Goal: Task Accomplishment & Management: Use online tool/utility

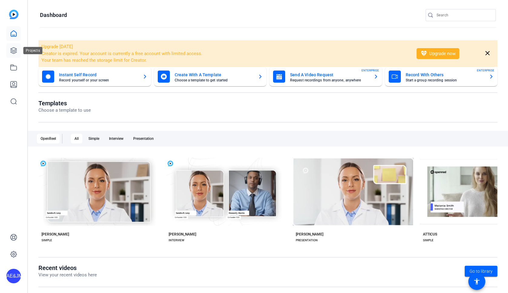
click at [15, 50] on icon at bounding box center [14, 51] width 6 height 6
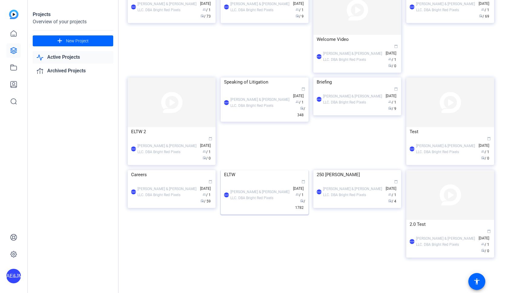
scroll to position [167, 0]
click at [260, 179] on div "ELTW" at bounding box center [264, 174] width 81 height 9
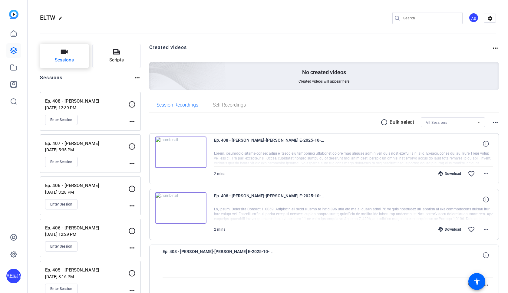
click at [78, 55] on button "Sessions" at bounding box center [64, 56] width 49 height 24
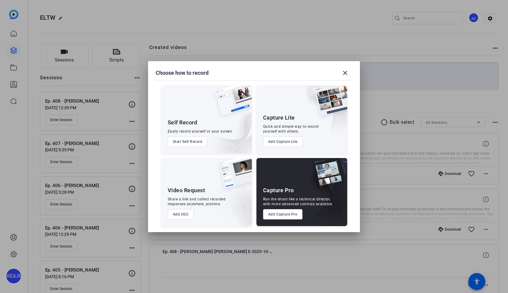
click at [276, 213] on button "Add Capture Pro" at bounding box center [283, 214] width 40 height 10
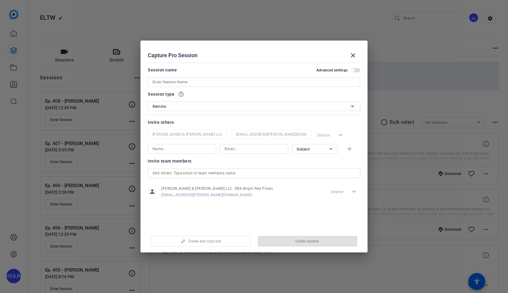
click at [186, 80] on input at bounding box center [254, 81] width 203 height 7
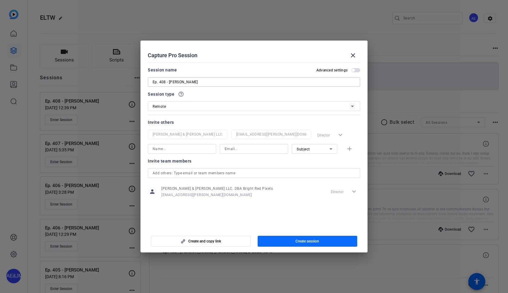
type input "Ep. 408 - [PERSON_NAME]"
click at [291, 244] on span "button" at bounding box center [308, 241] width 100 height 15
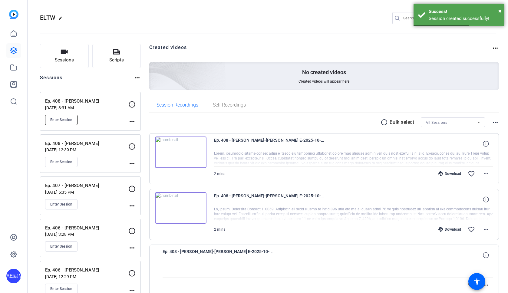
click at [53, 118] on span "Enter Session" at bounding box center [61, 120] width 22 height 5
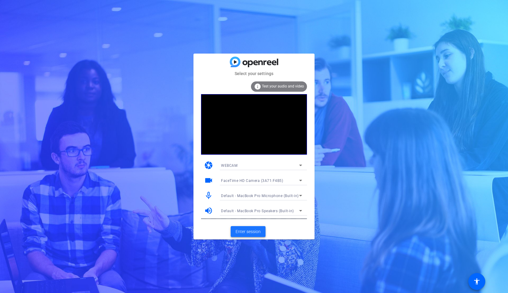
click at [255, 233] on span "Enter session" at bounding box center [248, 232] width 25 height 6
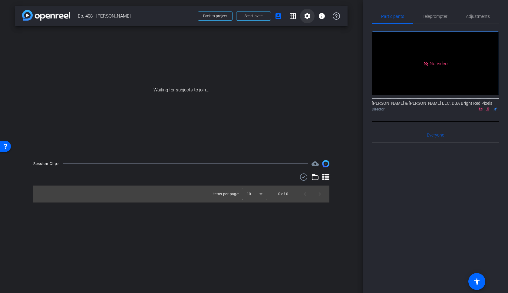
click at [310, 18] on mat-icon "settings" at bounding box center [307, 15] width 7 height 7
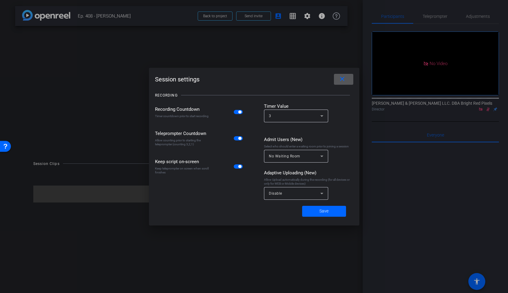
click at [241, 110] on mat-slide-toggle at bounding box center [239, 111] width 10 height 7
click at [240, 112] on span "button" at bounding box center [239, 112] width 3 height 3
click at [295, 193] on div "Disable" at bounding box center [295, 194] width 52 height 8
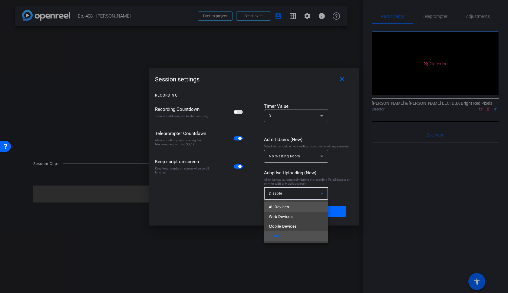
click at [296, 205] on mat-option "All Devices" at bounding box center [296, 207] width 64 height 10
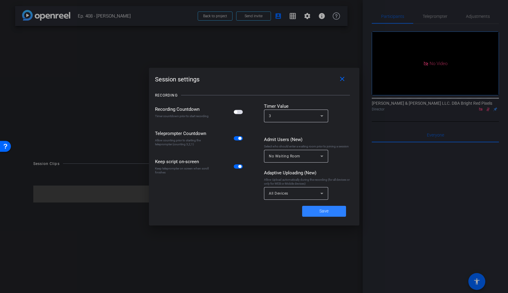
click at [318, 210] on span at bounding box center [324, 211] width 44 height 15
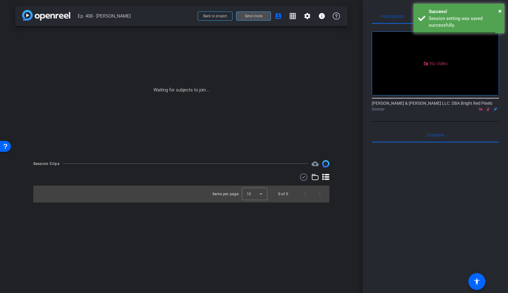
click at [252, 16] on span "Send invite" at bounding box center [254, 16] width 18 height 5
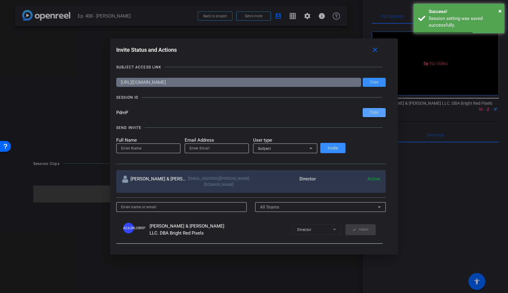
click at [370, 111] on span "Copy" at bounding box center [374, 112] width 8 height 5
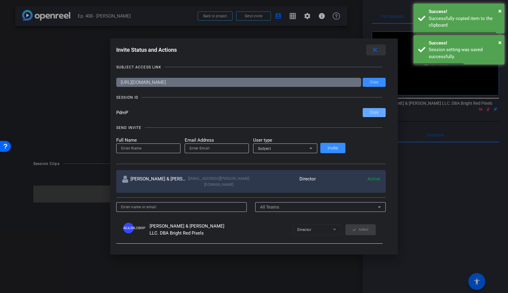
click at [371, 51] on mat-icon "close" at bounding box center [375, 50] width 8 height 8
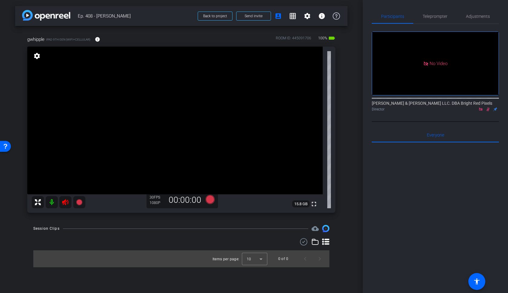
click at [62, 197] on div "fullscreen settings 15.8 GB" at bounding box center [181, 130] width 308 height 166
click at [62, 202] on icon at bounding box center [65, 202] width 6 height 6
click at [490, 110] on icon at bounding box center [488, 109] width 5 height 4
click at [431, 17] on span "Teleprompter" at bounding box center [435, 16] width 25 height 4
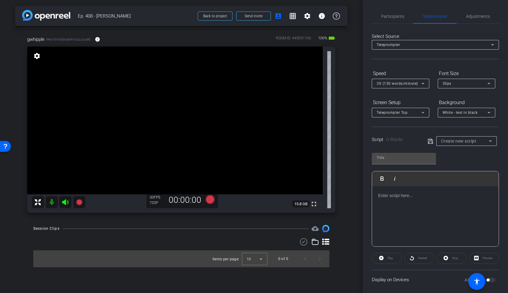
click at [405, 207] on div at bounding box center [435, 216] width 127 height 61
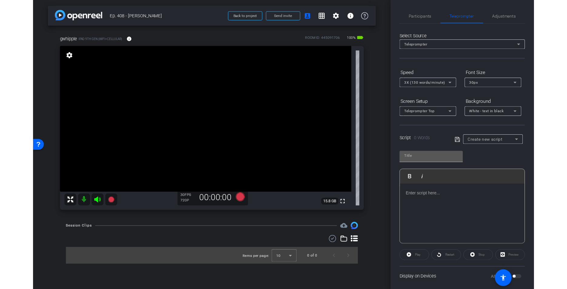
scroll to position [81, 0]
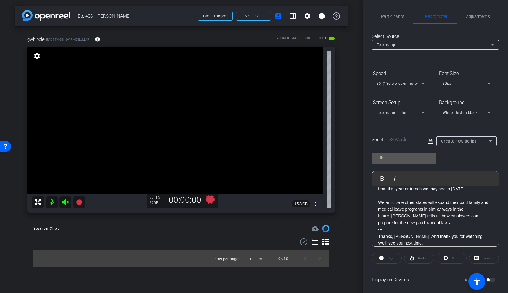
click at [384, 160] on input "text" at bounding box center [404, 157] width 55 height 7
click at [381, 159] on input "text" at bounding box center [404, 157] width 55 height 7
type input "408"
click at [398, 83] on span "3X (130 words/minute)" at bounding box center [398, 84] width 42 height 4
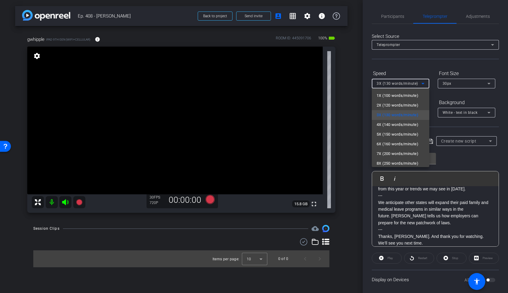
click at [396, 126] on span "4X (140 words/minute)" at bounding box center [398, 124] width 42 height 7
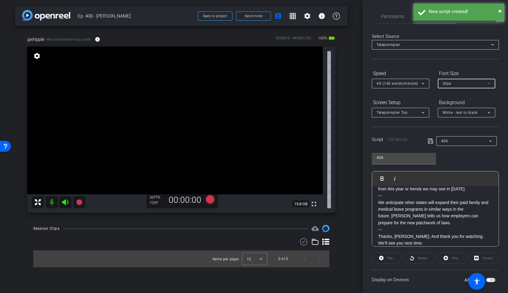
click at [459, 85] on div "30px" at bounding box center [465, 84] width 45 height 8
click at [443, 116] on span "40px" at bounding box center [447, 115] width 9 height 7
click at [455, 112] on span "White - text in black" at bounding box center [460, 113] width 35 height 4
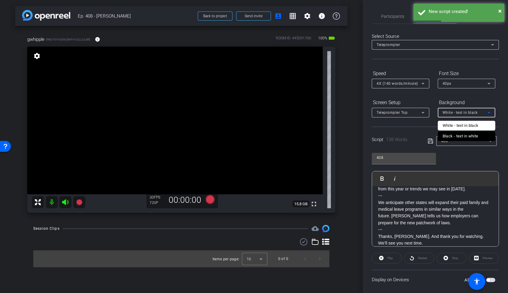
click at [450, 136] on div "Black - text in white" at bounding box center [461, 136] width 36 height 7
click at [428, 140] on icon at bounding box center [430, 141] width 5 height 5
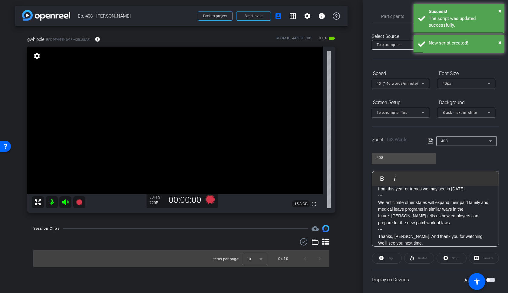
click at [428, 140] on icon at bounding box center [430, 141] width 5 height 5
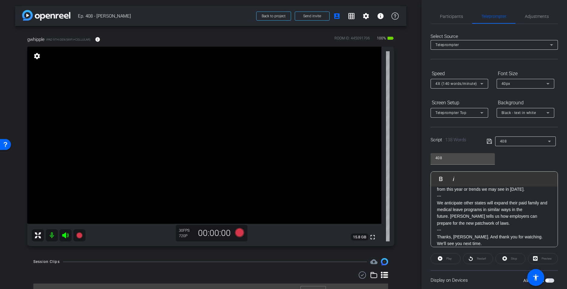
click at [195, 262] on div "Session Clips cloud_upload" at bounding box center [210, 261] width 355 height 7
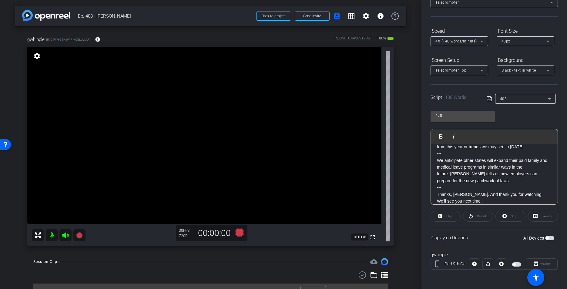
click at [508, 265] on span "button" at bounding box center [513, 264] width 3 height 3
click at [218, 269] on div "Session Clips cloud_upload Items per page: 10 0 of 0" at bounding box center [210, 279] width 391 height 42
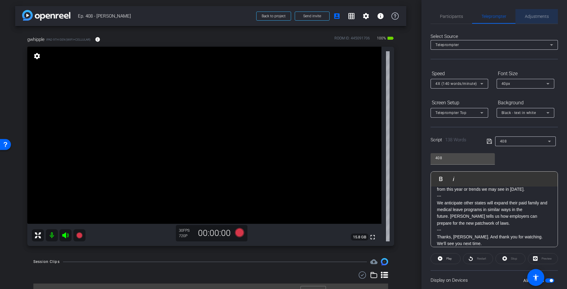
drag, startPoint x: 537, startPoint y: 21, endPoint x: 537, endPoint y: 17, distance: 4.0
click at [508, 20] on span "Adjustments" at bounding box center [537, 16] width 24 height 15
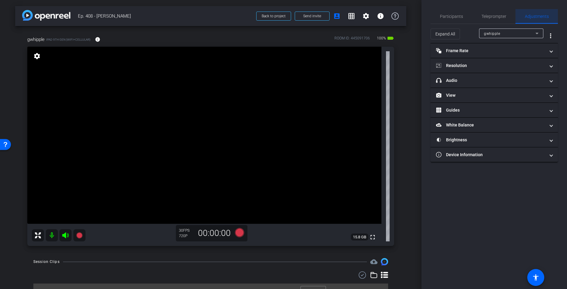
click at [508, 17] on span "Adjustments" at bounding box center [537, 16] width 24 height 4
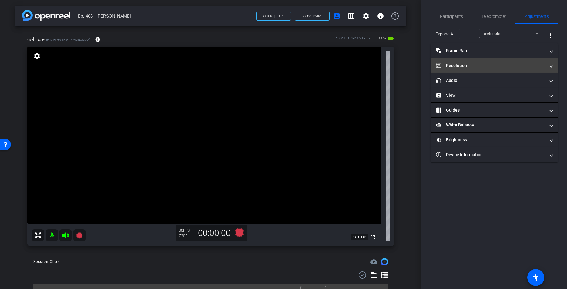
click at [461, 66] on mat-panel-title "Resolution" at bounding box center [490, 65] width 109 height 6
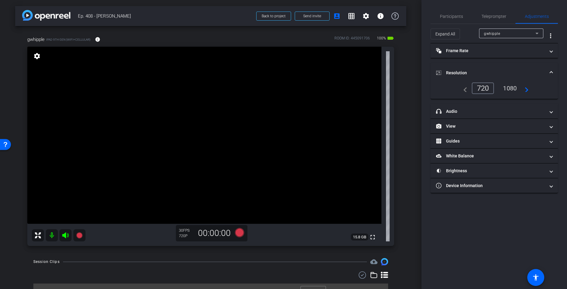
click at [502, 87] on div "1080" at bounding box center [509, 88] width 23 height 10
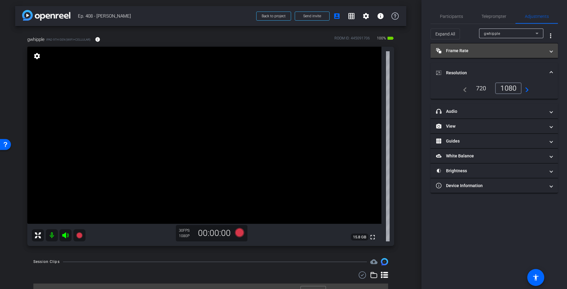
click at [466, 51] on mat-panel-title "Frame Rate Frame Rate" at bounding box center [490, 51] width 109 height 6
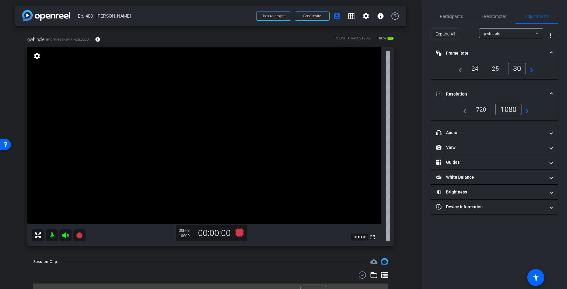
click at [466, 51] on mat-panel-title "Frame Rate Frame Rate" at bounding box center [490, 53] width 109 height 6
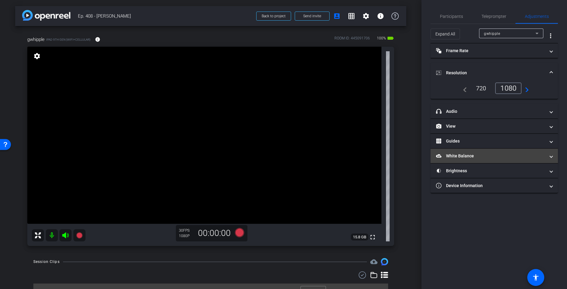
click at [458, 156] on mat-panel-title "White Balance White Balance" at bounding box center [490, 156] width 109 height 6
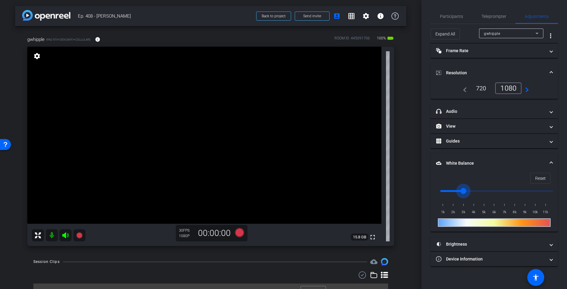
drag, startPoint x: 442, startPoint y: 192, endPoint x: 462, endPoint y: 192, distance: 20.3
click at [462, 192] on input "range" at bounding box center [496, 190] width 125 height 13
drag, startPoint x: 463, startPoint y: 192, endPoint x: 459, endPoint y: 192, distance: 3.9
click at [459, 192] on input "range" at bounding box center [496, 190] width 125 height 13
click at [455, 191] on input "range" at bounding box center [496, 190] width 125 height 13
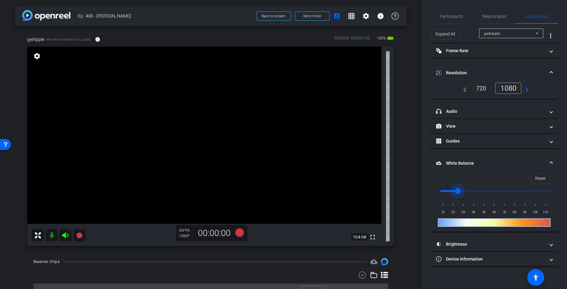
type input "2000"
click at [454, 191] on input "range" at bounding box center [496, 190] width 125 height 13
click at [508, 157] on mat-expansion-panel-header "White Balance White Balance" at bounding box center [493, 162] width 127 height 19
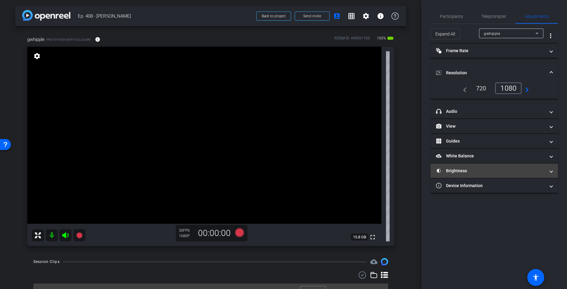
click at [468, 166] on mat-expansion-panel-header "Brightness" at bounding box center [493, 170] width 127 height 15
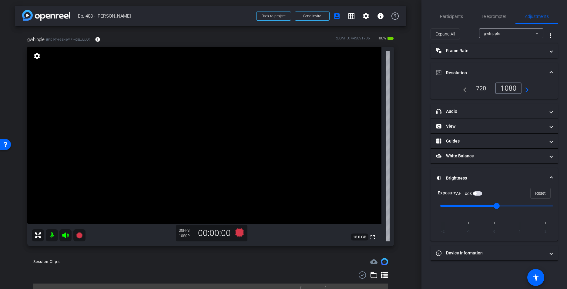
click at [477, 194] on span "button" at bounding box center [477, 193] width 9 height 4
click at [501, 19] on span "Teleprompter" at bounding box center [493, 16] width 25 height 15
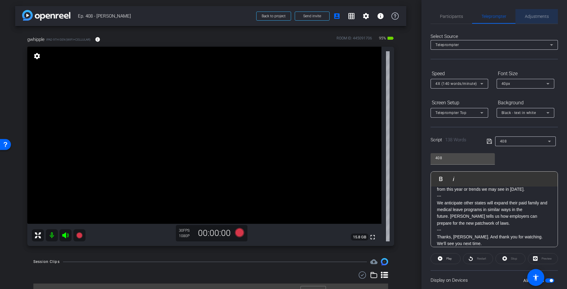
click at [508, 15] on span "Adjustments" at bounding box center [537, 16] width 24 height 4
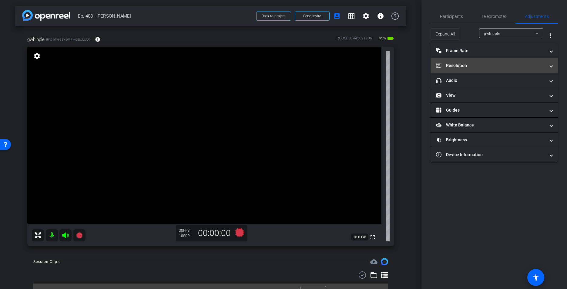
click at [456, 66] on mat-panel-title "Resolution" at bounding box center [490, 65] width 109 height 6
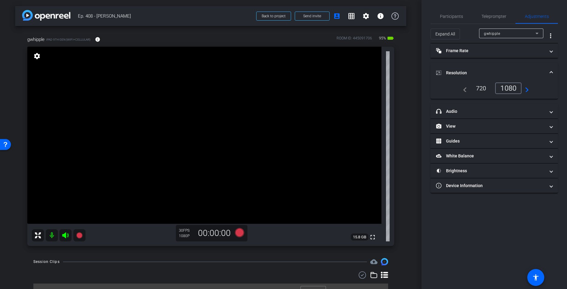
click at [456, 65] on mat-expansion-panel-header "Resolution" at bounding box center [493, 72] width 127 height 19
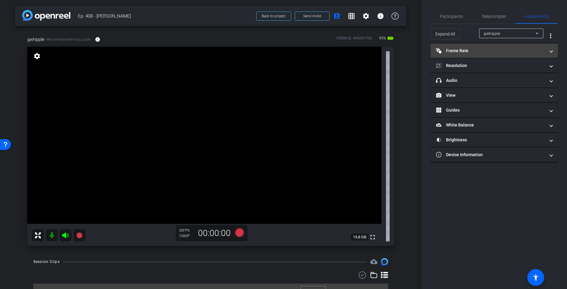
click at [456, 49] on mat-panel-title "Frame Rate Frame Rate" at bounding box center [490, 51] width 109 height 6
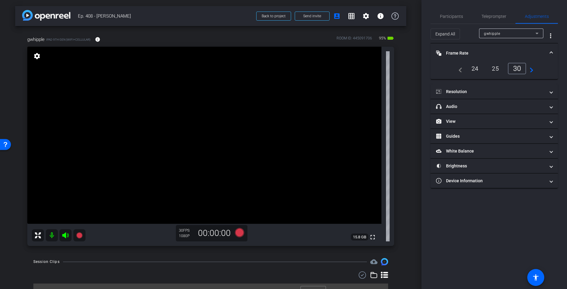
click at [460, 49] on mat-expansion-panel-header "Frame Rate Frame Rate" at bounding box center [493, 52] width 127 height 19
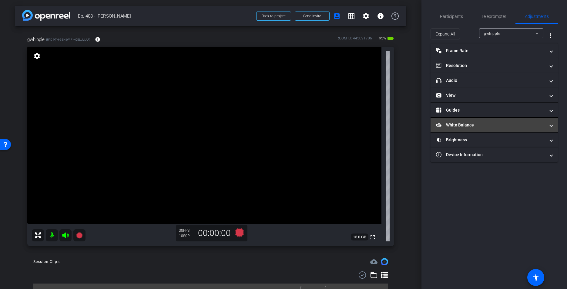
click at [458, 126] on mat-panel-title "White Balance White Balance" at bounding box center [490, 125] width 109 height 6
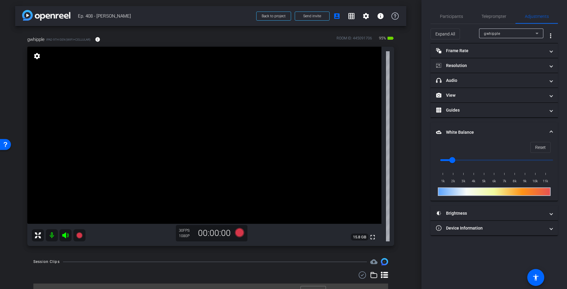
click at [457, 128] on mat-expansion-panel-header "White Balance White Balance" at bounding box center [493, 131] width 127 height 19
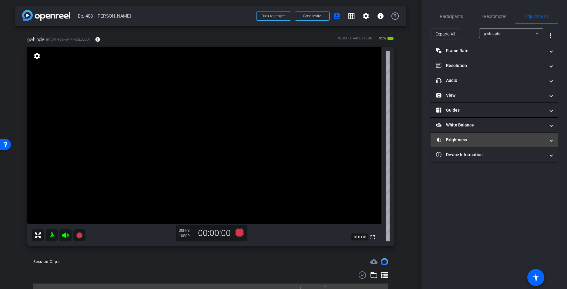
click at [455, 140] on mat-panel-title "Brightness" at bounding box center [490, 140] width 109 height 6
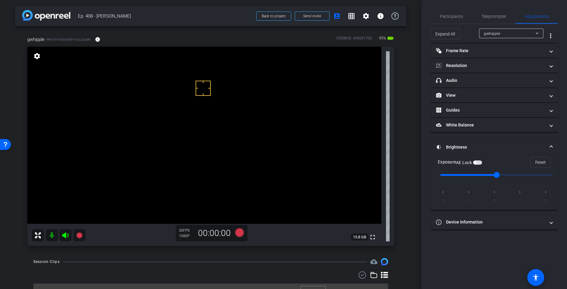
click at [476, 162] on span "button" at bounding box center [474, 162] width 3 height 3
click at [458, 17] on span "Participants" at bounding box center [451, 16] width 23 height 4
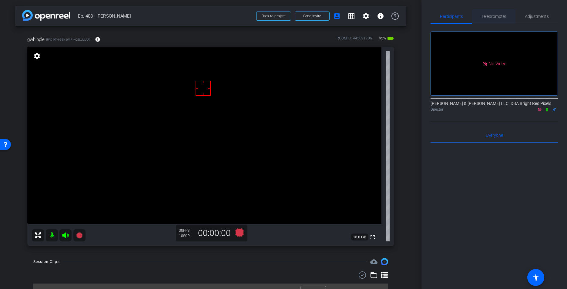
drag, startPoint x: 496, startPoint y: 9, endPoint x: 497, endPoint y: 14, distance: 5.2
click at [496, 11] on div "Participants Teleprompter Adjustments No Video Adam Elend & Jeff Marks LLC. DBA…" at bounding box center [493, 144] width 145 height 289
click at [497, 18] on span "Teleprompter" at bounding box center [493, 16] width 25 height 4
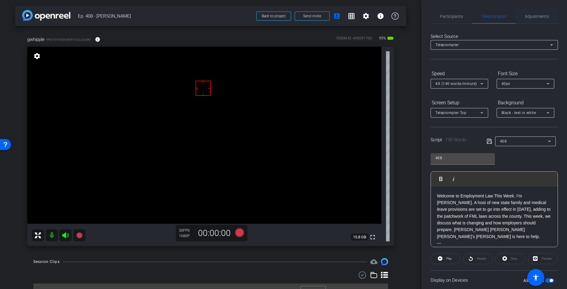
scroll to position [9, 0]
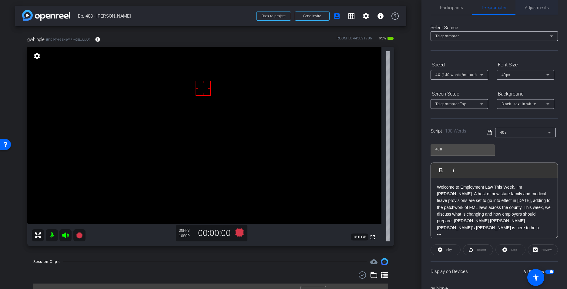
click at [508, 7] on span "Adjustments" at bounding box center [537, 7] width 24 height 4
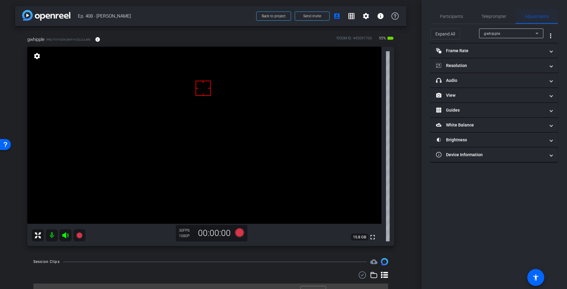
scroll to position [0, 0]
click at [460, 81] on mat-panel-title "headphone icon Audio" at bounding box center [490, 80] width 109 height 6
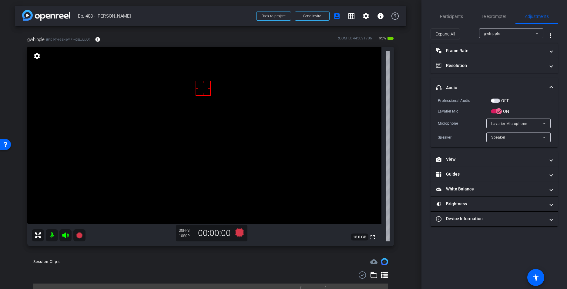
drag, startPoint x: 496, startPoint y: 100, endPoint x: 493, endPoint y: 102, distance: 3.5
click at [495, 100] on span "button" at bounding box center [495, 100] width 9 height 4
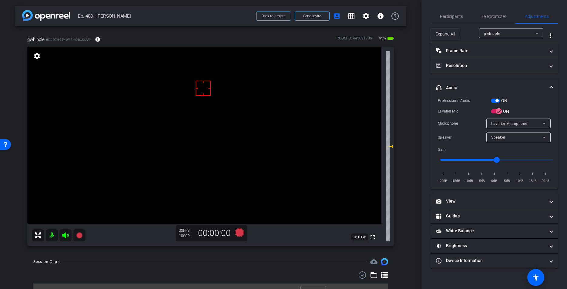
type input "-10"
click at [470, 158] on input "range" at bounding box center [496, 159] width 125 height 13
click at [458, 21] on span "Participants" at bounding box center [451, 16] width 23 height 15
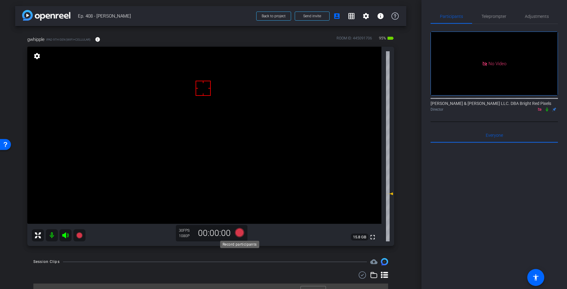
click at [238, 232] on icon at bounding box center [239, 232] width 9 height 9
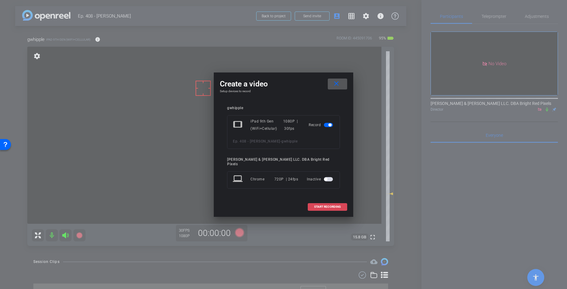
click at [328, 206] on span "START RECORDING" at bounding box center [327, 206] width 27 height 3
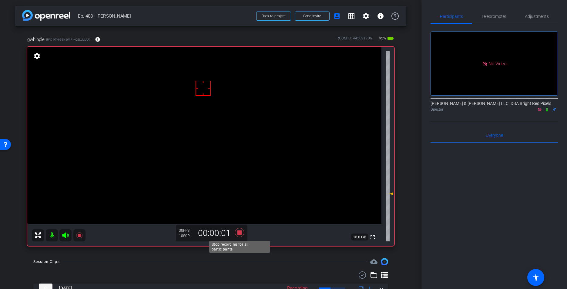
click at [238, 233] on icon at bounding box center [239, 232] width 9 height 9
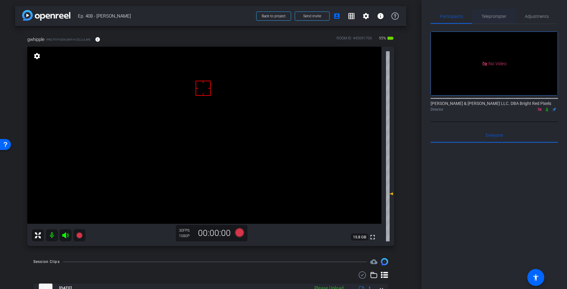
click at [485, 21] on span "Teleprompter" at bounding box center [493, 16] width 25 height 15
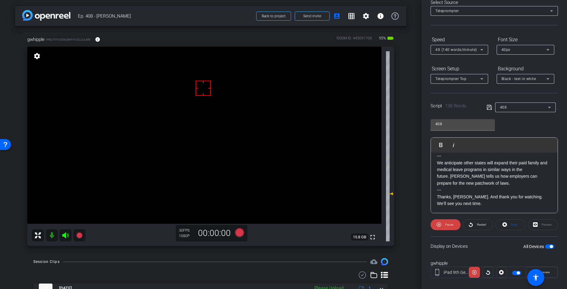
scroll to position [42, 0]
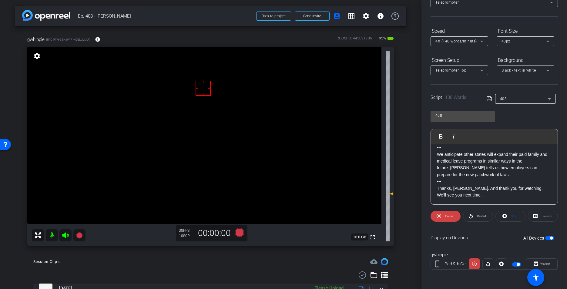
click at [271, 263] on div "Session Clips cloud_upload" at bounding box center [210, 261] width 355 height 7
click at [508, 214] on span at bounding box center [509, 216] width 29 height 15
click at [367, 16] on mat-icon "settings" at bounding box center [365, 15] width 7 height 7
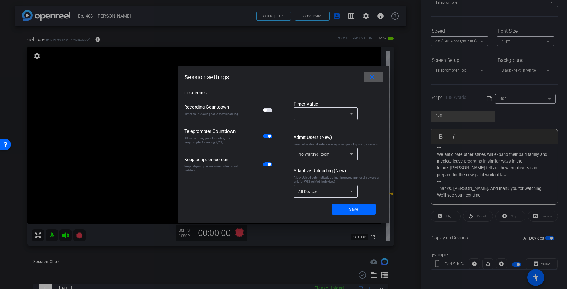
drag, startPoint x: 358, startPoint y: 210, endPoint x: 464, endPoint y: 104, distance: 149.6
click at [358, 210] on span at bounding box center [353, 209] width 44 height 15
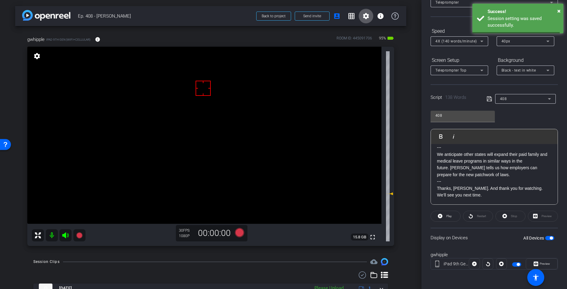
scroll to position [0, 0]
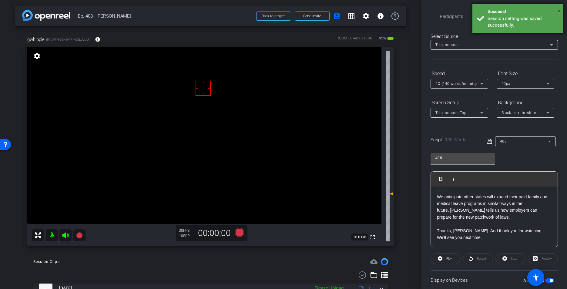
click at [508, 11] on span "×" at bounding box center [558, 10] width 3 height 7
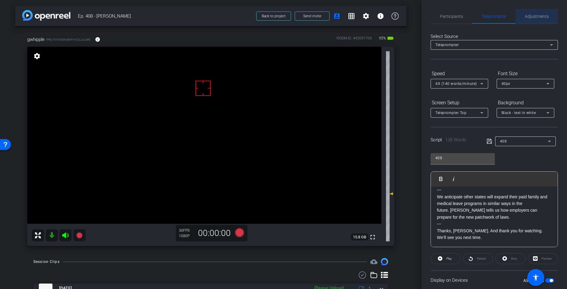
click at [508, 17] on span "Adjustments" at bounding box center [537, 16] width 24 height 4
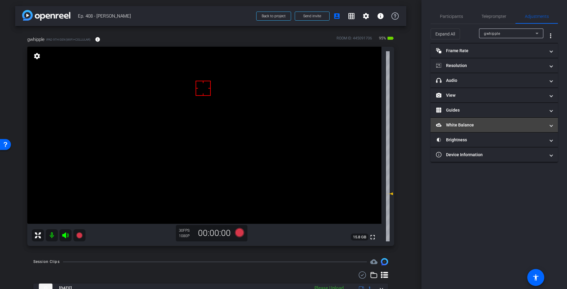
click at [476, 123] on mat-panel-title "White Balance White Balance" at bounding box center [490, 125] width 109 height 6
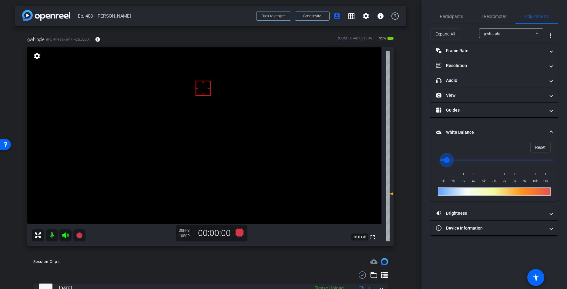
click at [449, 161] on input "range" at bounding box center [496, 159] width 125 height 13
type input "2000"
click at [451, 161] on input "range" at bounding box center [496, 159] width 125 height 13
drag, startPoint x: 455, startPoint y: 18, endPoint x: 495, endPoint y: 18, distance: 40.3
click at [459, 18] on span "Participants" at bounding box center [451, 16] width 23 height 4
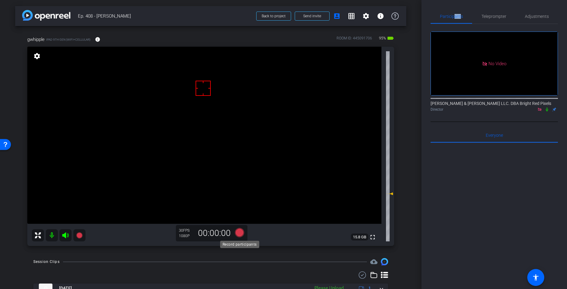
click at [240, 233] on icon at bounding box center [239, 232] width 9 height 9
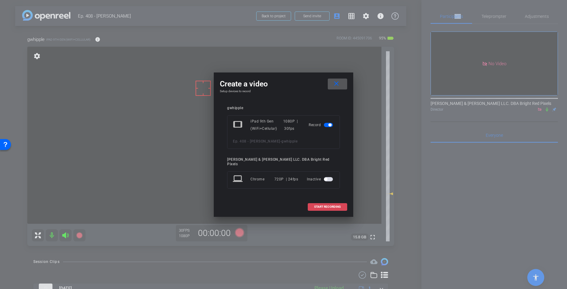
click at [315, 205] on span "START RECORDING" at bounding box center [327, 206] width 27 height 3
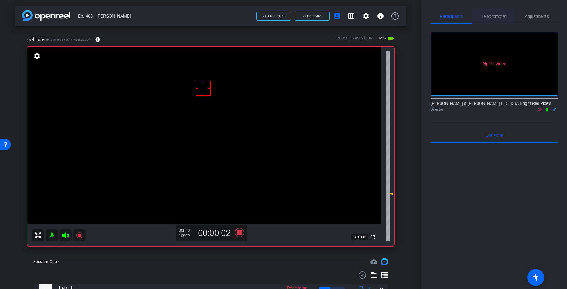
click at [487, 15] on span "Teleprompter" at bounding box center [493, 16] width 25 height 4
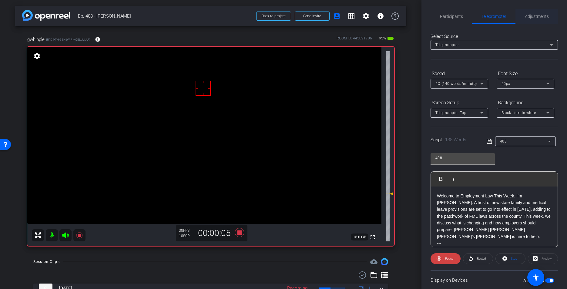
click at [508, 17] on span "Adjustments" at bounding box center [537, 16] width 24 height 4
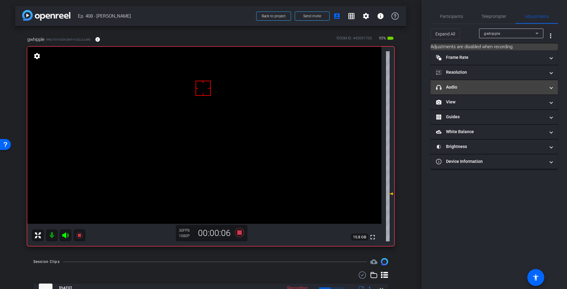
click at [454, 87] on mat-panel-title "headphone icon Audio" at bounding box center [490, 87] width 109 height 6
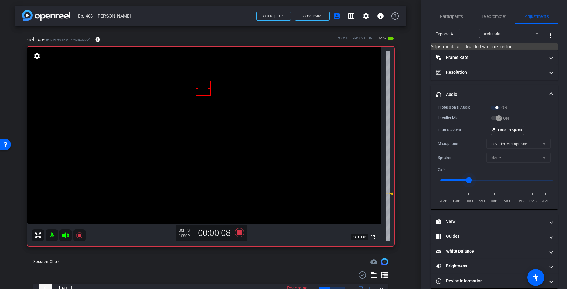
type input "-12"
click at [462, 180] on input "range" at bounding box center [496, 179] width 125 height 13
click at [485, 15] on span "Teleprompter" at bounding box center [493, 16] width 25 height 4
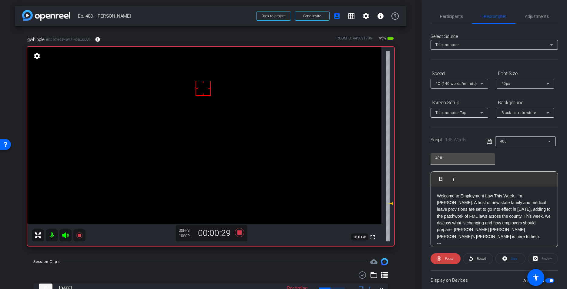
drag, startPoint x: 226, startPoint y: 253, endPoint x: 229, endPoint y: 245, distance: 8.7
click at [227, 249] on div "arrow_back Ep. 408 - George Back to project Send invite account_box grid_on set…" at bounding box center [210, 144] width 421 height 289
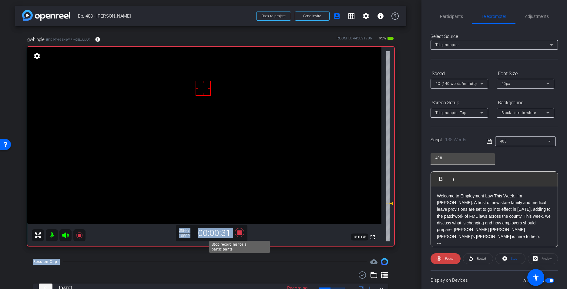
click at [240, 232] on icon at bounding box center [239, 232] width 9 height 9
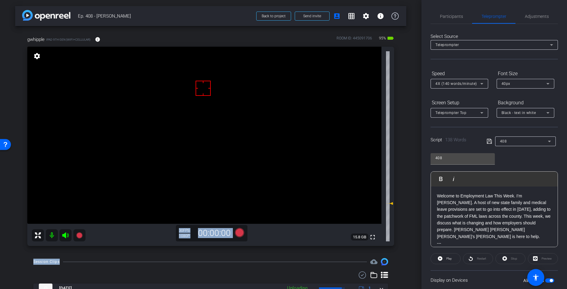
click at [158, 256] on div "arrow_back Ep. 408 - George Back to project Send invite account_box grid_on set…" at bounding box center [210, 144] width 421 height 289
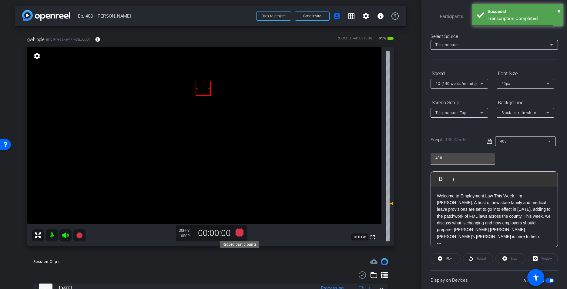
click at [238, 235] on icon at bounding box center [239, 232] width 9 height 9
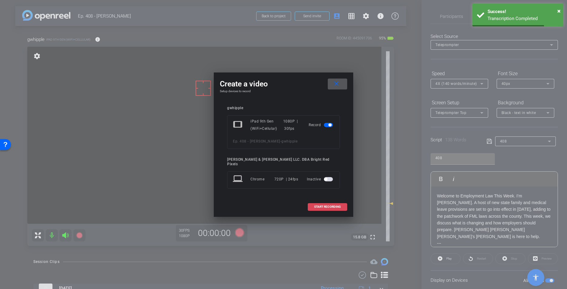
click at [338, 202] on span at bounding box center [327, 206] width 39 height 15
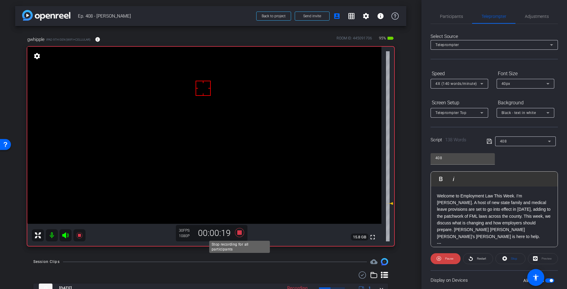
click at [240, 231] on icon at bounding box center [239, 232] width 9 height 9
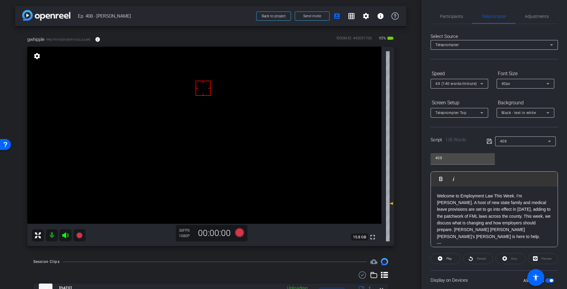
click at [238, 260] on div "Session Clips cloud_upload" at bounding box center [210, 261] width 355 height 7
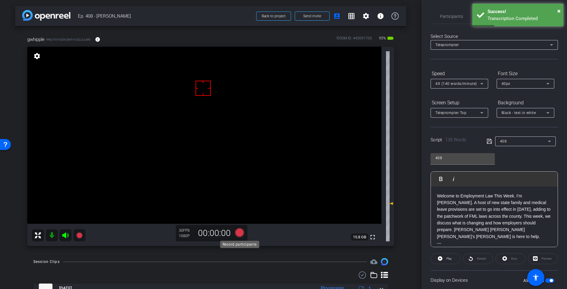
click at [239, 232] on icon at bounding box center [239, 232] width 9 height 9
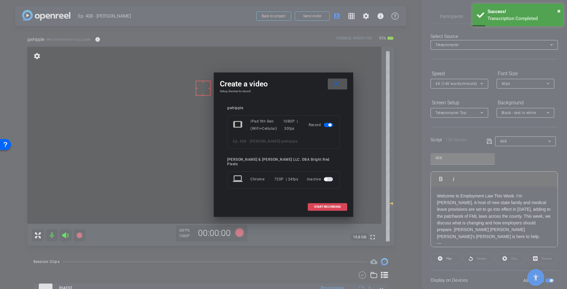
click at [310, 202] on span at bounding box center [327, 206] width 39 height 15
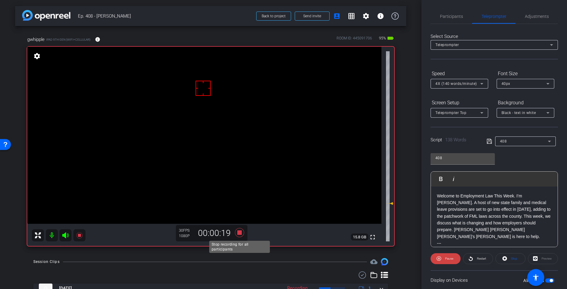
click at [239, 232] on icon at bounding box center [239, 232] width 9 height 9
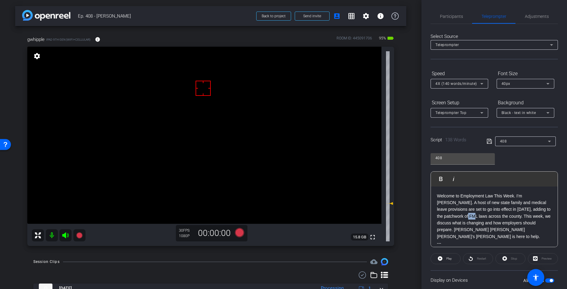
drag, startPoint x: 471, startPoint y: 218, endPoint x: 463, endPoint y: 218, distance: 7.9
click at [463, 218] on p "Welcome to Employment Law This Week. I’m George Whipple. A host of new state fa…" at bounding box center [494, 216] width 115 height 48
click at [489, 140] on icon at bounding box center [488, 141] width 5 height 7
click at [488, 140] on icon at bounding box center [488, 141] width 5 height 7
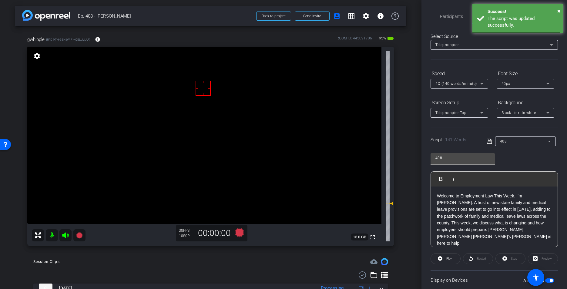
click at [488, 140] on icon at bounding box center [488, 141] width 5 height 7
click at [489, 140] on icon at bounding box center [488, 141] width 5 height 7
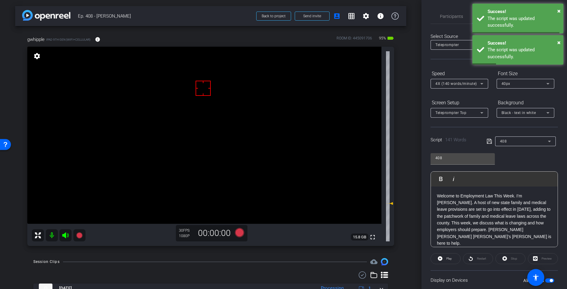
click at [489, 140] on icon at bounding box center [488, 141] width 5 height 7
drag, startPoint x: 489, startPoint y: 140, endPoint x: 448, endPoint y: 222, distance: 92.3
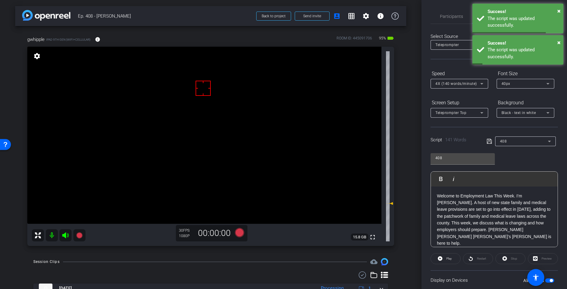
click at [489, 140] on icon at bounding box center [488, 141] width 5 height 7
drag, startPoint x: 441, startPoint y: 259, endPoint x: 507, endPoint y: 258, distance: 66.1
click at [443, 259] on button "Play" at bounding box center [445, 258] width 30 height 11
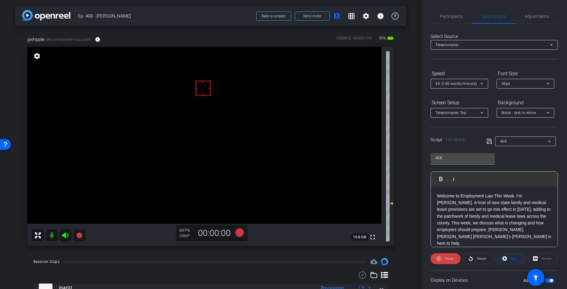
click at [508, 258] on span "Stop" at bounding box center [513, 258] width 8 height 8
click at [488, 142] on icon at bounding box center [488, 141] width 5 height 7
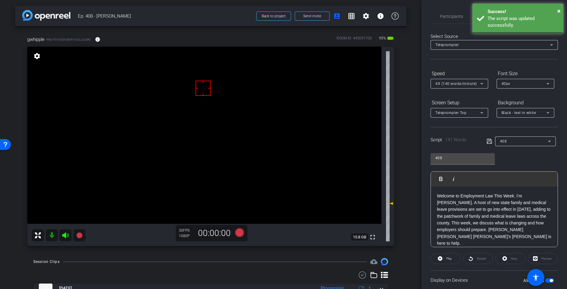
click at [488, 142] on icon at bounding box center [488, 141] width 5 height 7
click at [489, 142] on icon at bounding box center [488, 141] width 5 height 7
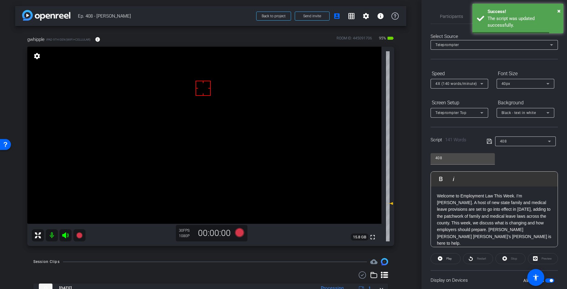
click at [489, 142] on icon at bounding box center [488, 141] width 5 height 7
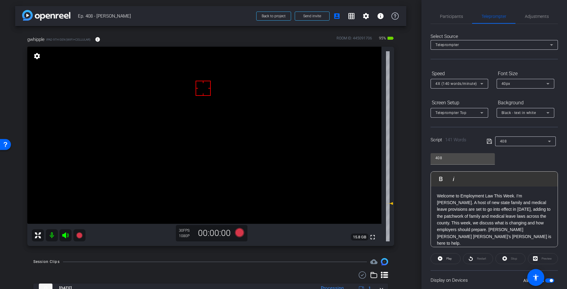
click at [487, 142] on icon at bounding box center [488, 141] width 5 height 5
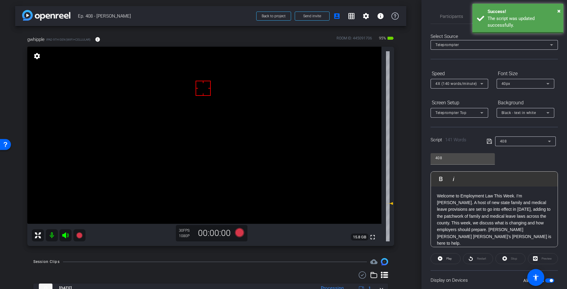
click at [487, 142] on icon at bounding box center [488, 141] width 5 height 5
click at [488, 142] on icon at bounding box center [488, 141] width 5 height 5
drag, startPoint x: 488, startPoint y: 142, endPoint x: 398, endPoint y: 146, distance: 89.8
click at [486, 141] on icon at bounding box center [488, 141] width 5 height 5
click at [237, 235] on icon at bounding box center [239, 232] width 9 height 9
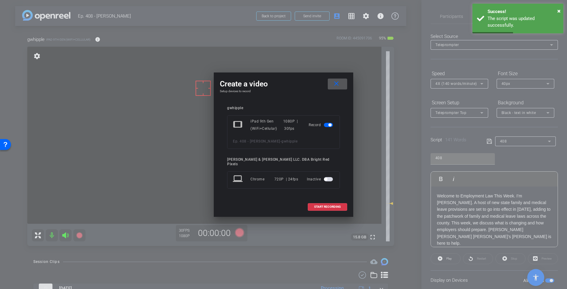
drag, startPoint x: 334, startPoint y: 87, endPoint x: 326, endPoint y: 90, distance: 8.9
click at [335, 87] on mat-icon "close" at bounding box center [336, 84] width 8 height 8
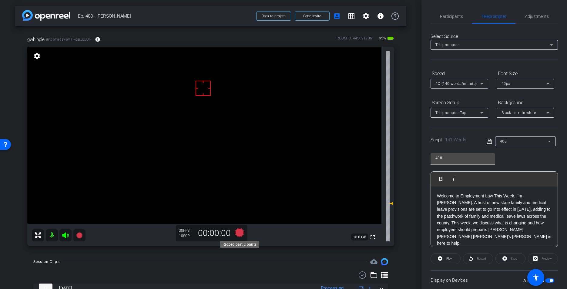
click at [239, 235] on icon at bounding box center [239, 232] width 9 height 9
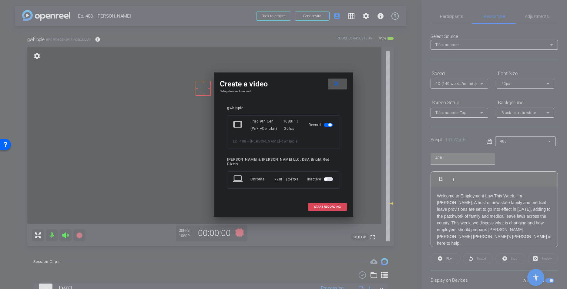
click at [330, 207] on span at bounding box center [327, 206] width 39 height 15
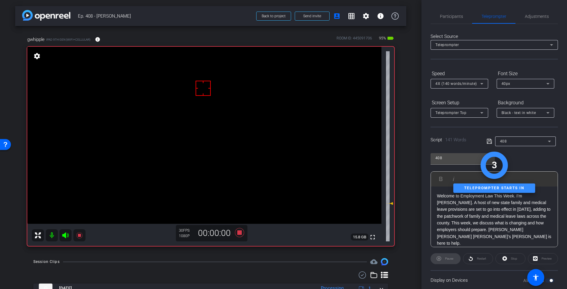
click at [256, 258] on div "Session Clips cloud_upload" at bounding box center [210, 261] width 355 height 7
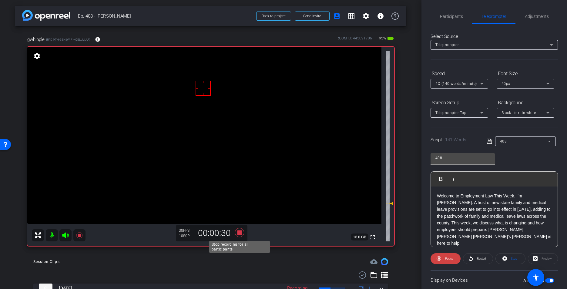
click at [237, 234] on icon at bounding box center [239, 232] width 15 height 11
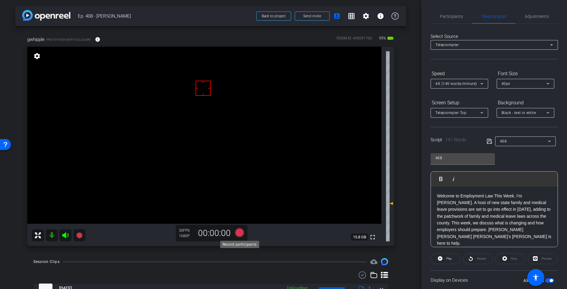
click at [239, 233] on icon at bounding box center [239, 232] width 9 height 9
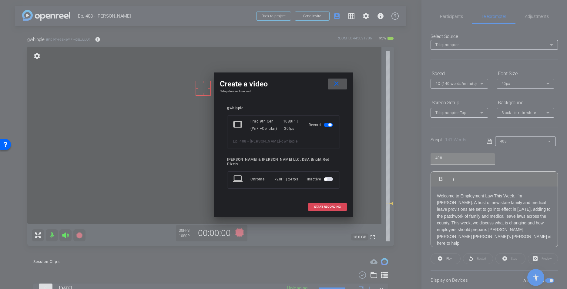
click at [332, 205] on span "START RECORDING" at bounding box center [327, 206] width 27 height 3
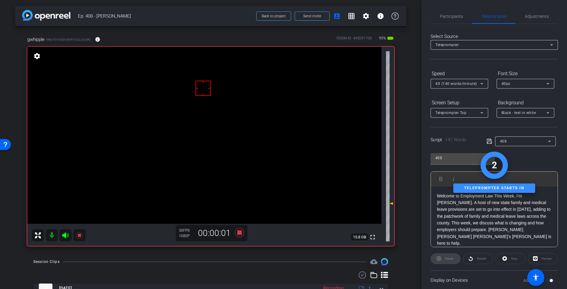
click at [245, 259] on div "Session Clips cloud_upload" at bounding box center [210, 261] width 355 height 7
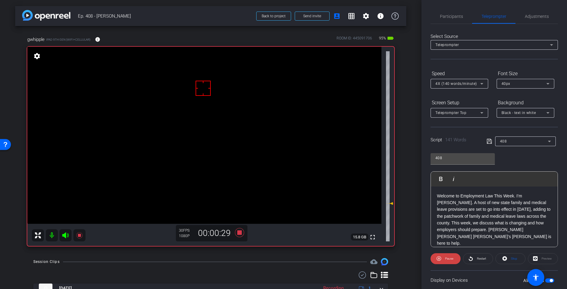
click at [245, 259] on div "Session Clips cloud_upload" at bounding box center [210, 261] width 355 height 7
click at [239, 233] on icon at bounding box center [239, 232] width 9 height 9
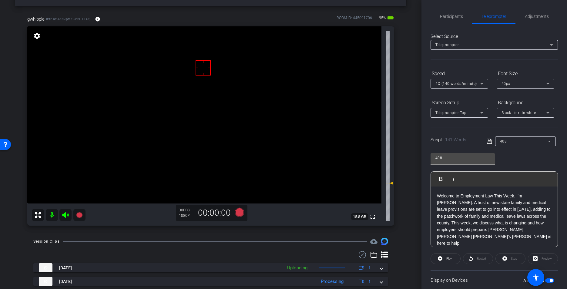
scroll to position [2, 0]
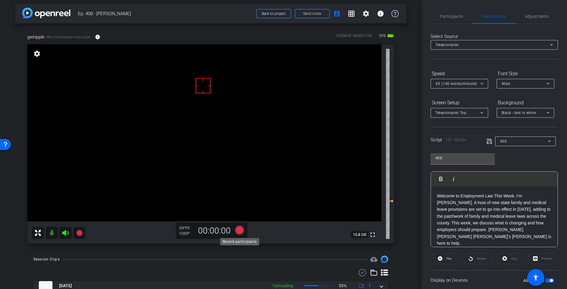
click at [239, 229] on icon at bounding box center [239, 229] width 9 height 9
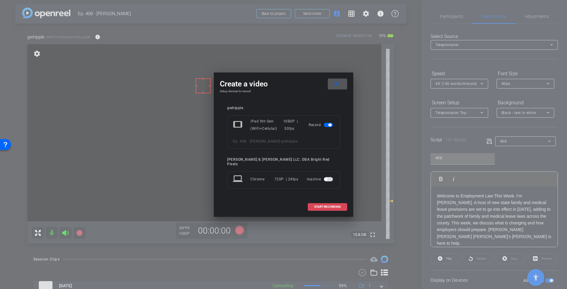
click at [314, 205] on span "START RECORDING" at bounding box center [327, 206] width 27 height 3
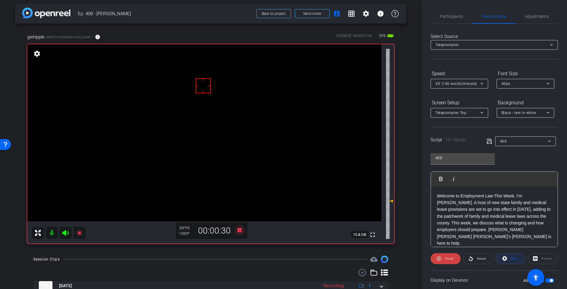
click at [507, 255] on button "Stop" at bounding box center [510, 258] width 30 height 11
click at [238, 229] on icon at bounding box center [239, 229] width 9 height 9
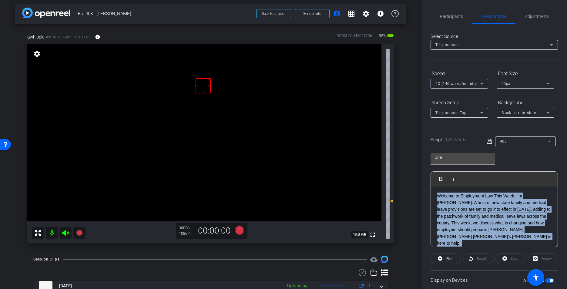
drag, startPoint x: 447, startPoint y: 241, endPoint x: 429, endPoint y: 171, distance: 72.8
click at [429, 171] on div "Participants Teleprompter Adjustments Adam Elend & Jeff Marks LLC. DBA Bright R…" at bounding box center [493, 144] width 145 height 289
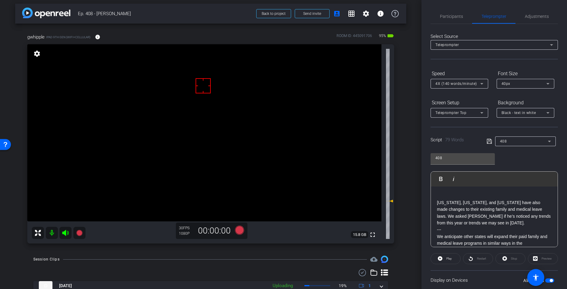
drag, startPoint x: 437, startPoint y: 200, endPoint x: 465, endPoint y: 171, distance: 40.5
click at [437, 200] on p "Vermont, Colorado, and Washington have also made changes to their existing fami…" at bounding box center [494, 212] width 115 height 27
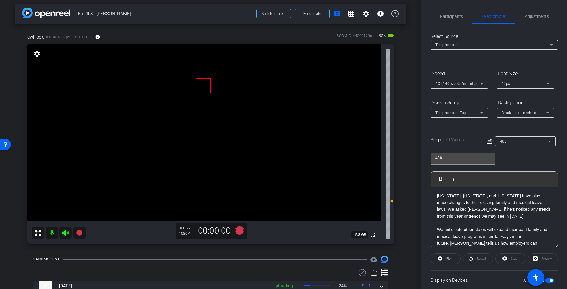
click at [490, 141] on icon at bounding box center [488, 141] width 5 height 7
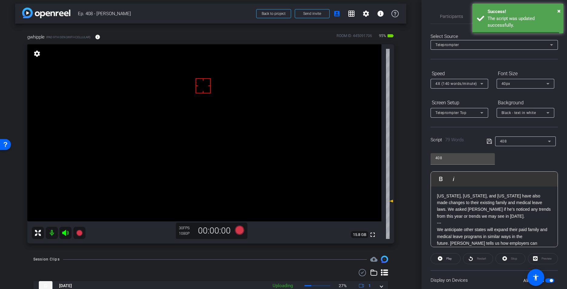
click at [490, 141] on icon at bounding box center [488, 141] width 5 height 7
drag, startPoint x: 490, startPoint y: 141, endPoint x: 433, endPoint y: 287, distance: 156.2
click at [490, 141] on icon at bounding box center [488, 141] width 5 height 7
click at [445, 259] on span "Play" at bounding box center [448, 258] width 7 height 8
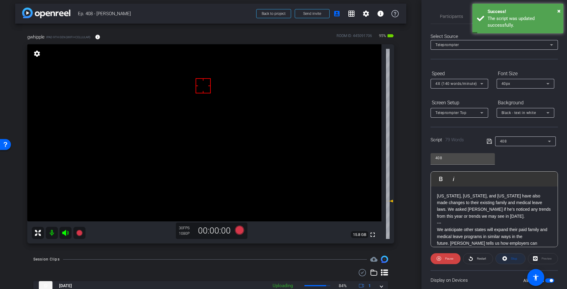
click at [508, 258] on span "Stop" at bounding box center [514, 258] width 6 height 3
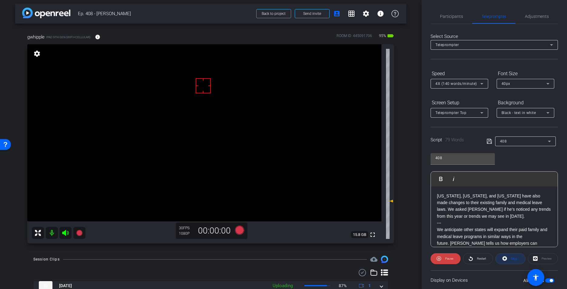
click at [508, 258] on div "Stop" at bounding box center [510, 258] width 30 height 11
click at [489, 139] on icon at bounding box center [488, 141] width 5 height 7
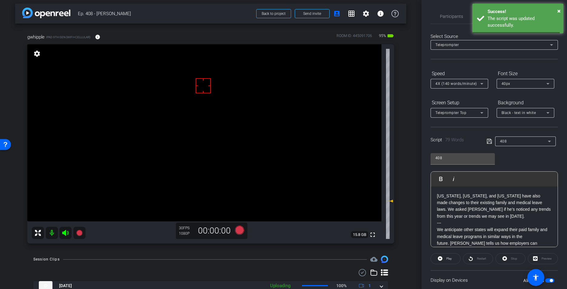
click at [489, 139] on icon at bounding box center [488, 141] width 5 height 7
click at [490, 139] on icon at bounding box center [488, 141] width 5 height 7
drag, startPoint x: 490, startPoint y: 139, endPoint x: 486, endPoint y: 142, distance: 4.1
click at [490, 139] on icon at bounding box center [488, 141] width 5 height 7
click at [488, 140] on icon at bounding box center [488, 141] width 5 height 7
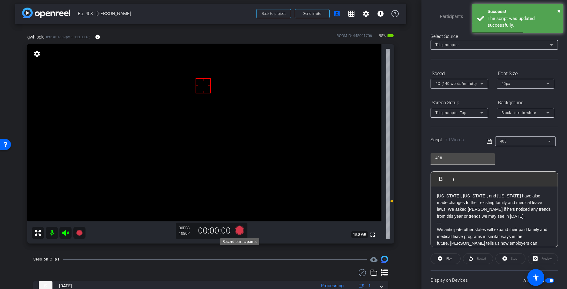
click at [239, 230] on icon at bounding box center [239, 229] width 9 height 9
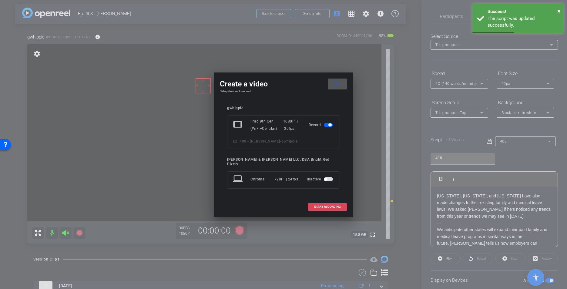
click at [316, 207] on span at bounding box center [327, 206] width 39 height 15
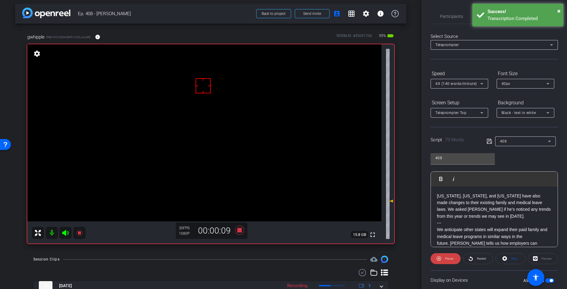
click at [185, 262] on div "Session Clips cloud_upload" at bounding box center [210, 258] width 355 height 7
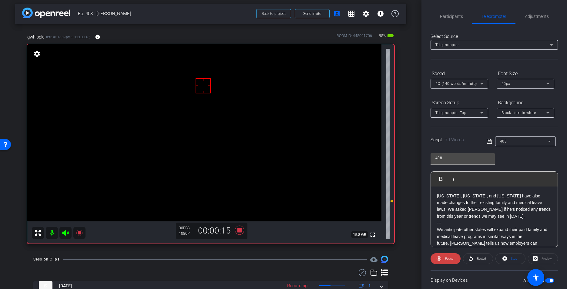
click at [239, 232] on icon at bounding box center [239, 229] width 9 height 9
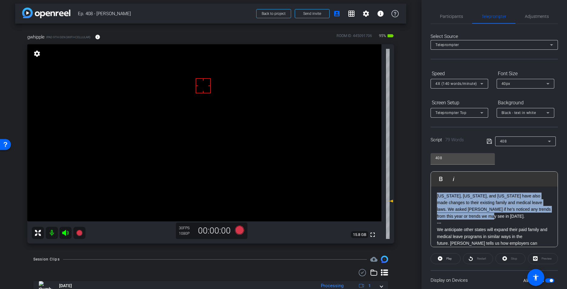
drag, startPoint x: 480, startPoint y: 214, endPoint x: 405, endPoint y: 171, distance: 86.4
click at [405, 171] on div "arrow_back Ep. 408 - George Back to project Send invite account_box grid_on set…" at bounding box center [283, 144] width 567 height 289
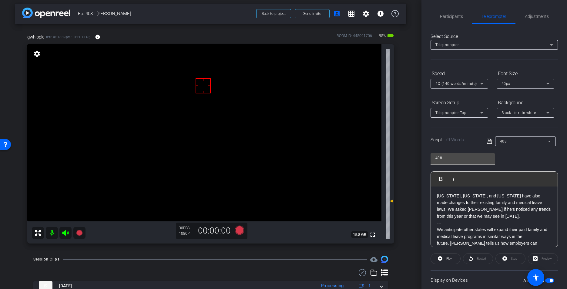
click at [488, 140] on icon at bounding box center [488, 141] width 5 height 7
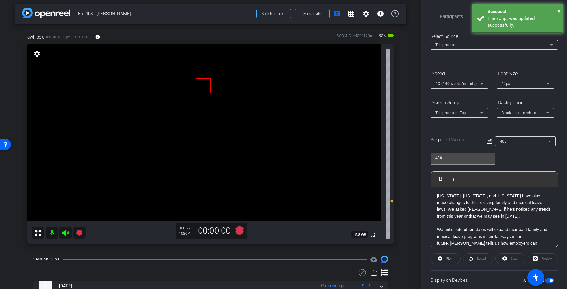
click at [488, 140] on icon at bounding box center [488, 141] width 5 height 7
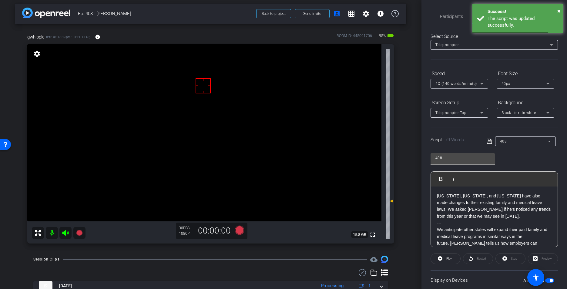
drag, startPoint x: 488, startPoint y: 140, endPoint x: 484, endPoint y: 142, distance: 4.6
click at [487, 140] on icon at bounding box center [488, 141] width 5 height 7
click at [451, 256] on span "Play" at bounding box center [448, 258] width 7 height 8
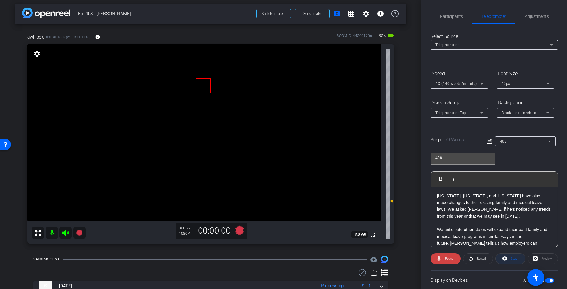
click at [508, 257] on span "Stop" at bounding box center [514, 258] width 6 height 3
drag, startPoint x: 516, startPoint y: 257, endPoint x: 488, endPoint y: 143, distance: 116.6
click at [508, 256] on div "Stop" at bounding box center [510, 258] width 30 height 11
click at [488, 138] on icon at bounding box center [488, 141] width 5 height 7
click at [489, 139] on icon at bounding box center [488, 141] width 5 height 7
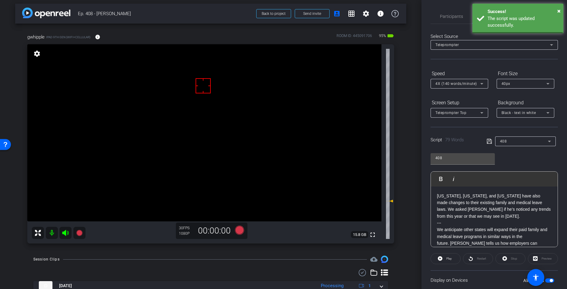
click at [489, 139] on icon at bounding box center [488, 141] width 5 height 7
drag, startPoint x: 489, startPoint y: 139, endPoint x: 289, endPoint y: 184, distance: 205.5
click at [484, 139] on div "Script 79 Words 408" at bounding box center [493, 136] width 127 height 19
click at [242, 228] on icon at bounding box center [239, 229] width 9 height 9
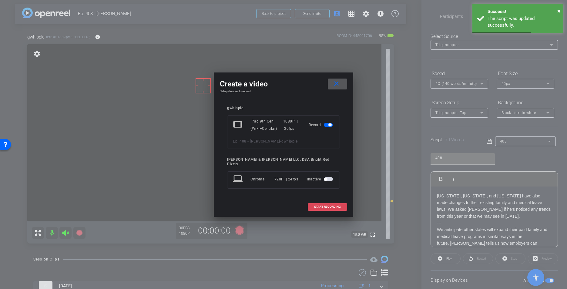
click at [328, 208] on span at bounding box center [327, 206] width 39 height 15
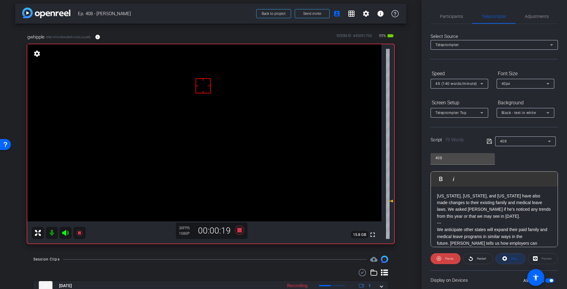
click at [508, 259] on span "Stop" at bounding box center [514, 258] width 6 height 3
drag, startPoint x: 529, startPoint y: 18, endPoint x: 527, endPoint y: 20, distance: 3.2
click at [508, 18] on span "Adjustments" at bounding box center [537, 16] width 24 height 4
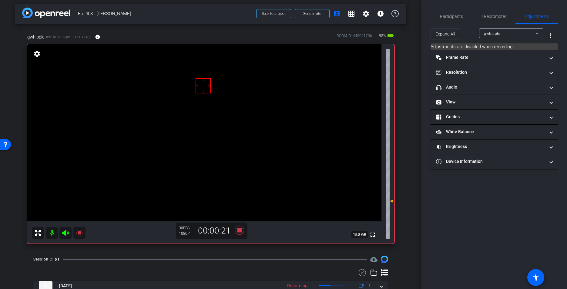
drag, startPoint x: 463, startPoint y: 88, endPoint x: 508, endPoint y: 131, distance: 62.4
click at [463, 90] on mat-panel-title "headphone icon Audio" at bounding box center [490, 87] width 109 height 6
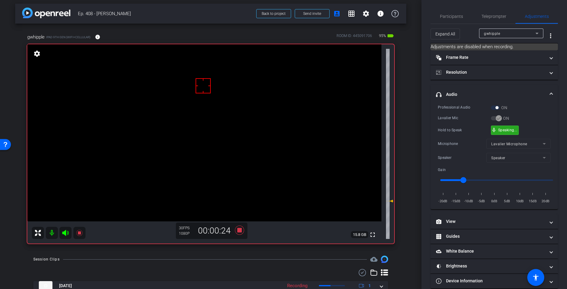
drag, startPoint x: 505, startPoint y: 130, endPoint x: 501, endPoint y: 120, distance: 10.7
drag, startPoint x: 489, startPoint y: 16, endPoint x: 474, endPoint y: 70, distance: 56.5
click at [489, 16] on span "Teleprompter" at bounding box center [493, 16] width 25 height 4
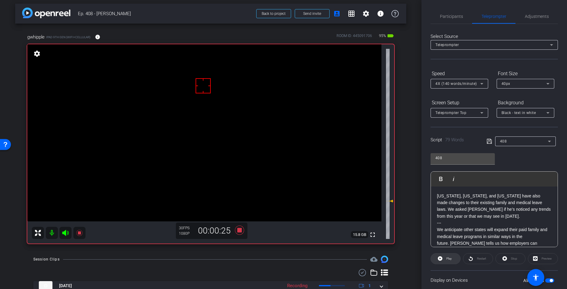
click at [447, 256] on span "Play" at bounding box center [448, 258] width 7 height 8
click at [508, 258] on span "Stop" at bounding box center [514, 258] width 6 height 3
click at [240, 230] on icon at bounding box center [239, 229] width 9 height 9
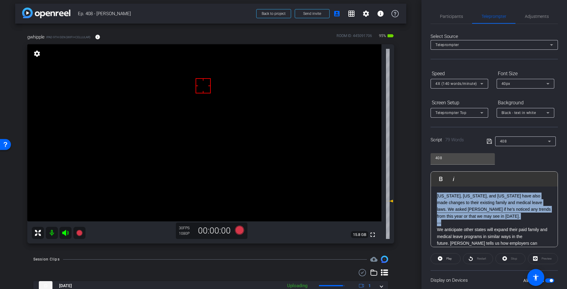
drag, startPoint x: 457, startPoint y: 223, endPoint x: 419, endPoint y: 166, distance: 68.2
click at [418, 162] on div "arrow_back Ep. 408 - George Back to project Send invite account_box grid_on set…" at bounding box center [283, 144] width 567 height 289
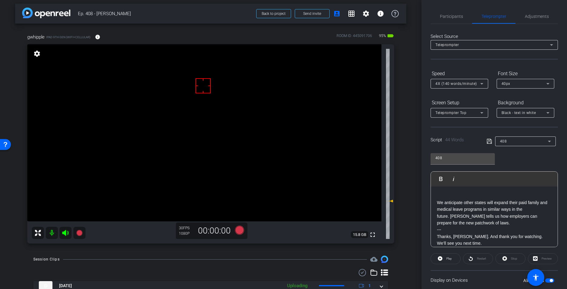
click at [436, 202] on div "We anticipate other states will expand their paid family and medical leave prog…" at bounding box center [494, 219] width 127 height 66
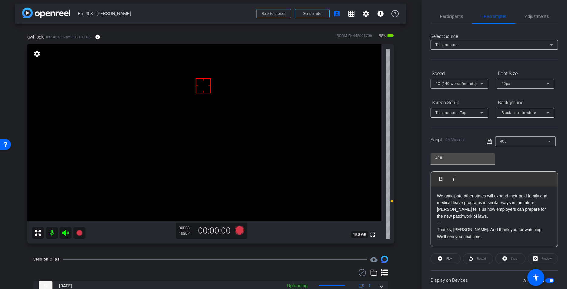
click at [490, 142] on icon at bounding box center [488, 141] width 5 height 7
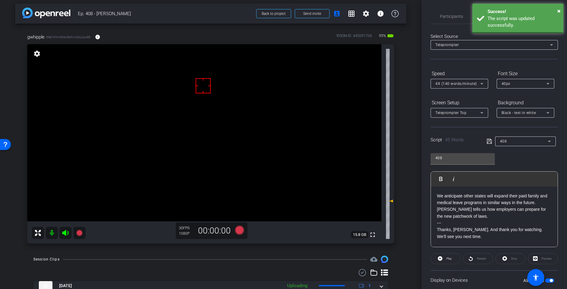
click at [490, 142] on icon at bounding box center [488, 141] width 5 height 7
click at [491, 142] on icon at bounding box center [488, 141] width 5 height 7
click at [447, 262] on span at bounding box center [445, 258] width 29 height 15
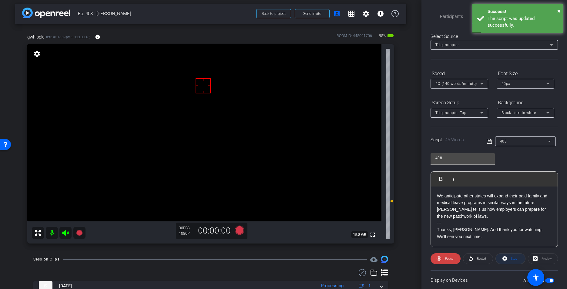
click at [508, 258] on span "Stop" at bounding box center [514, 258] width 6 height 3
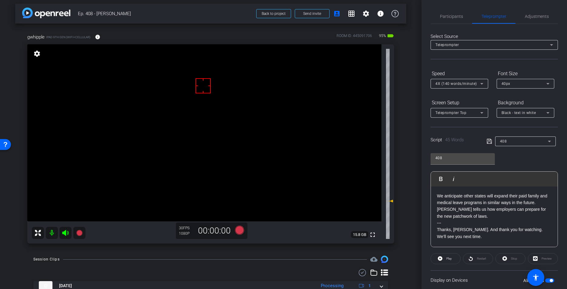
click at [486, 140] on icon at bounding box center [488, 141] width 5 height 7
click at [489, 140] on icon at bounding box center [488, 141] width 5 height 5
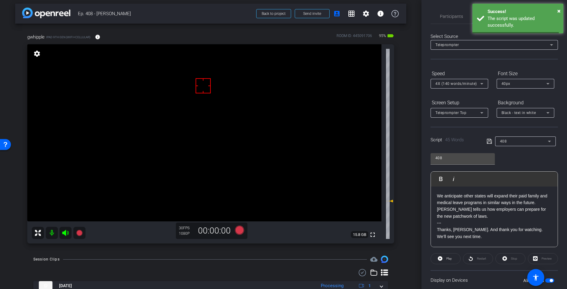
click at [489, 140] on icon at bounding box center [488, 141] width 5 height 5
drag, startPoint x: 489, startPoint y: 140, endPoint x: 485, endPoint y: 141, distance: 4.0
click at [489, 140] on icon at bounding box center [488, 141] width 5 height 5
click at [242, 229] on icon at bounding box center [239, 229] width 9 height 9
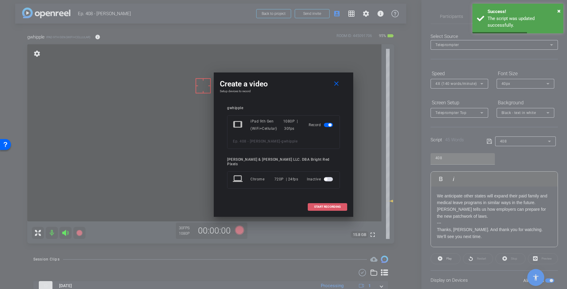
click at [317, 202] on span at bounding box center [327, 206] width 39 height 15
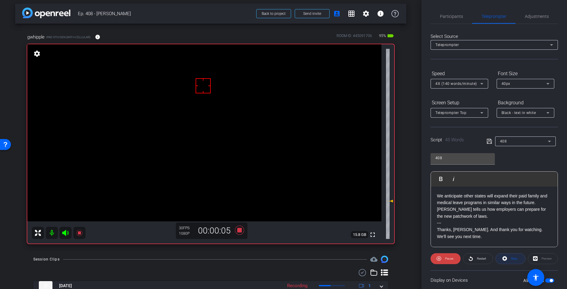
click at [508, 258] on span "Stop" at bounding box center [514, 258] width 6 height 3
drag, startPoint x: 238, startPoint y: 231, endPoint x: 34, endPoint y: 195, distance: 207.0
click at [238, 231] on icon at bounding box center [239, 229] width 9 height 9
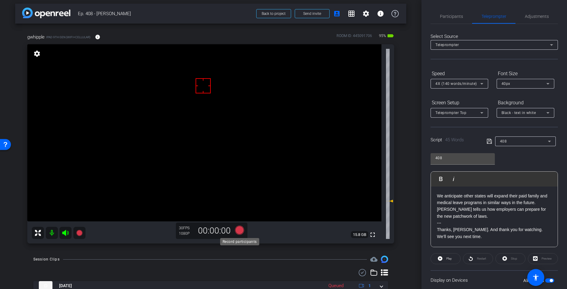
click at [239, 230] on icon at bounding box center [239, 229] width 9 height 9
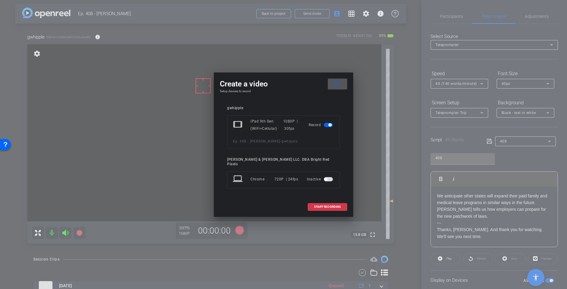
drag, startPoint x: 315, startPoint y: 202, endPoint x: 277, endPoint y: 199, distance: 37.7
click at [315, 205] on span "START RECORDING" at bounding box center [327, 206] width 27 height 3
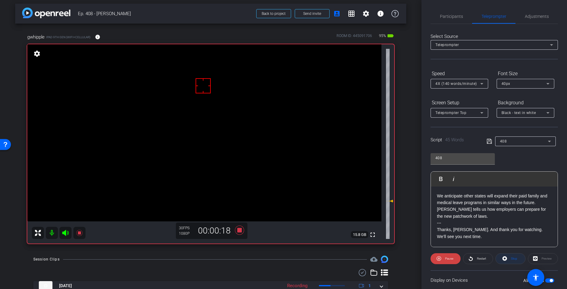
click at [508, 259] on span "Stop" at bounding box center [514, 258] width 6 height 3
click at [508, 18] on span "Adjustments" at bounding box center [537, 16] width 24 height 4
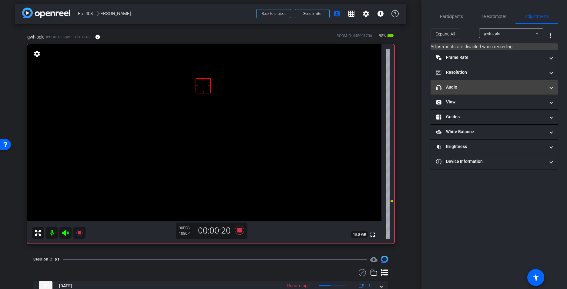
drag, startPoint x: 470, startPoint y: 93, endPoint x: 475, endPoint y: 95, distance: 5.4
click at [470, 93] on mat-expansion-panel-header "headphone icon Audio" at bounding box center [493, 87] width 127 height 15
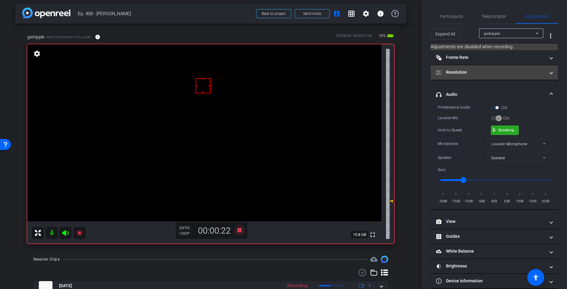
drag, startPoint x: 506, startPoint y: 131, endPoint x: 499, endPoint y: 69, distance: 62.8
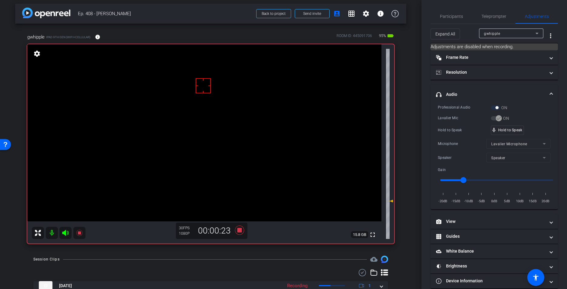
drag, startPoint x: 495, startPoint y: 15, endPoint x: 495, endPoint y: 27, distance: 11.6
click at [496, 16] on span "Teleprompter" at bounding box center [493, 16] width 25 height 4
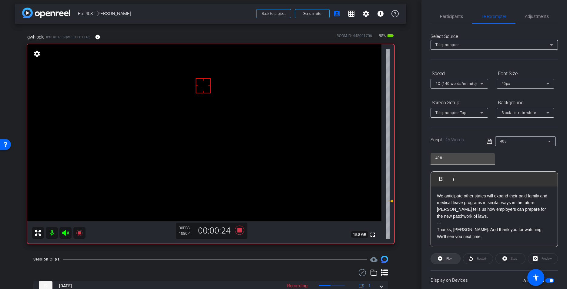
click at [451, 258] on span "Play" at bounding box center [448, 258] width 5 height 3
click at [508, 259] on span "Stop" at bounding box center [514, 258] width 6 height 3
click at [238, 229] on icon at bounding box center [239, 229] width 9 height 9
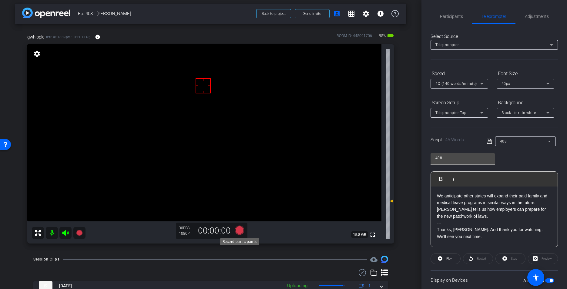
click at [239, 229] on icon at bounding box center [239, 229] width 9 height 9
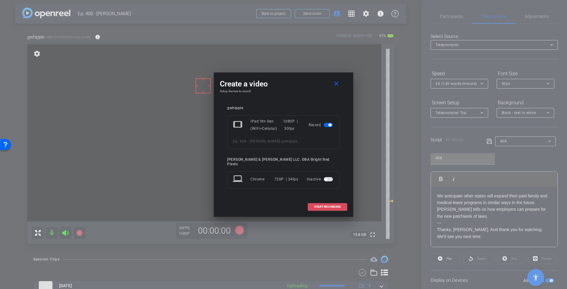
drag, startPoint x: 325, startPoint y: 204, endPoint x: 281, endPoint y: 205, distance: 43.9
click at [325, 205] on span "START RECORDING" at bounding box center [327, 206] width 27 height 3
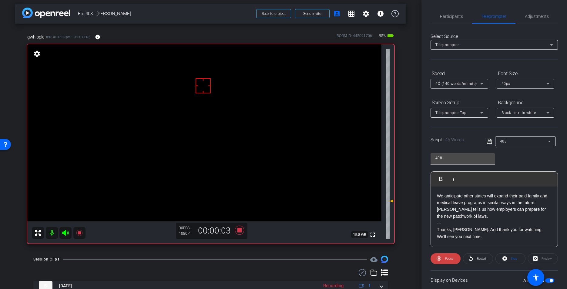
drag, startPoint x: 243, startPoint y: 222, endPoint x: 240, endPoint y: 231, distance: 9.1
click at [243, 223] on div "30 FPS 1080P 00:00:03" at bounding box center [212, 230] width 72 height 16
click at [240, 231] on icon at bounding box center [239, 229] width 9 height 9
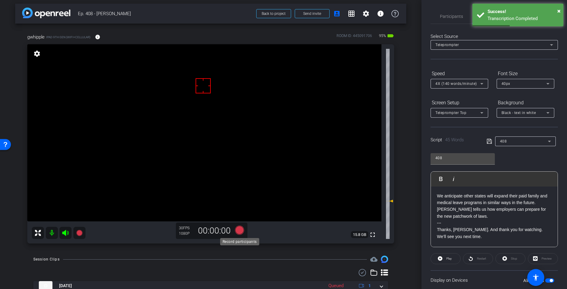
click at [240, 230] on icon at bounding box center [239, 229] width 9 height 9
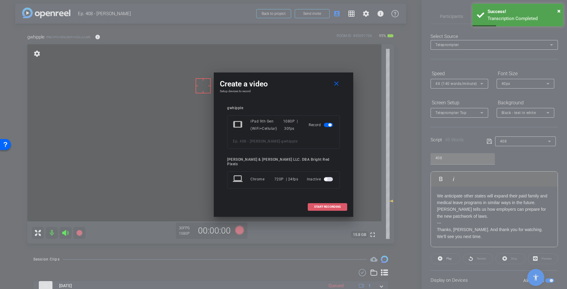
click at [321, 205] on span "START RECORDING" at bounding box center [327, 206] width 27 height 3
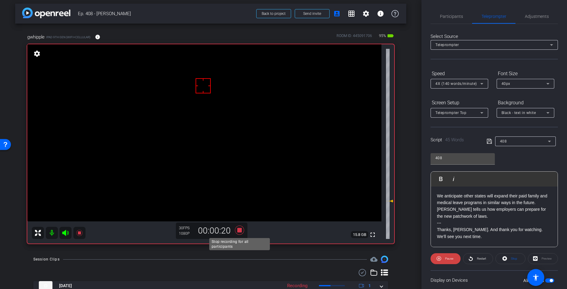
click at [239, 230] on icon at bounding box center [239, 229] width 9 height 9
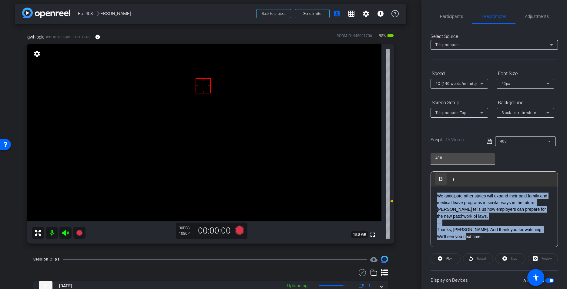
drag, startPoint x: 439, startPoint y: 193, endPoint x: 440, endPoint y: 177, distance: 16.7
click at [430, 162] on div "408 Play Play from this location Play Selected Play and display the selected te…" at bounding box center [493, 197] width 127 height 98
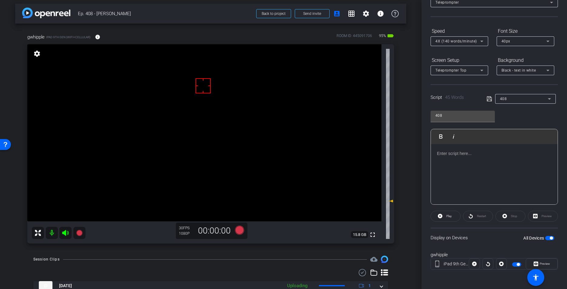
scroll to position [42, 0]
click at [299, 258] on div "Session Clips cloud_upload" at bounding box center [210, 258] width 355 height 7
click at [301, 256] on div "Session Clips cloud_upload" at bounding box center [210, 258] width 355 height 7
click at [302, 256] on div "Session Clips cloud_upload" at bounding box center [210, 258] width 355 height 7
click at [302, 257] on div "Session Clips cloud_upload" at bounding box center [210, 258] width 355 height 7
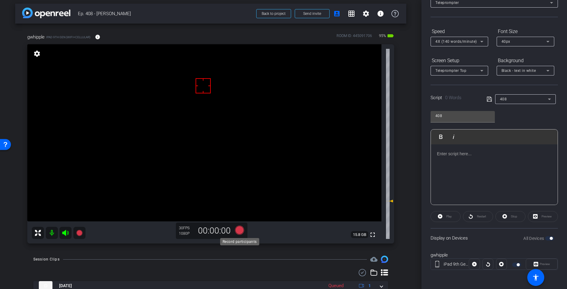
click at [241, 231] on icon at bounding box center [239, 229] width 9 height 9
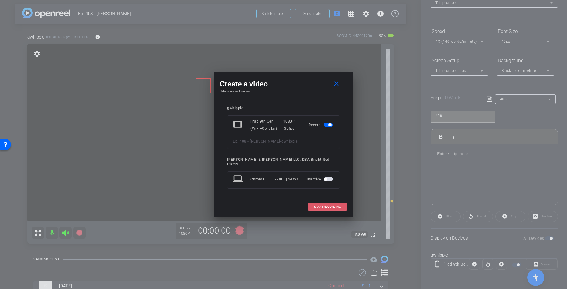
click at [323, 202] on span at bounding box center [327, 206] width 39 height 15
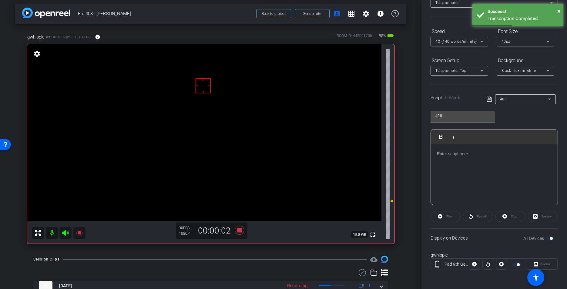
click at [220, 259] on div "Session Clips cloud_upload" at bounding box center [210, 258] width 355 height 7
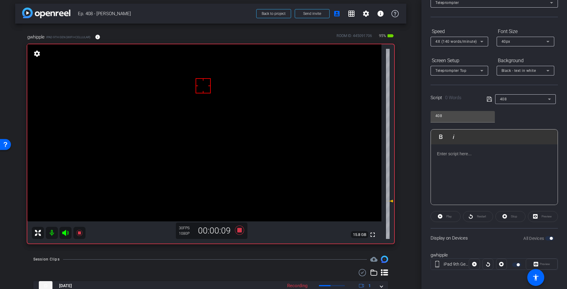
click at [508, 25] on div "Select Source Teleprompter Speed 4X (140 words/minute) Font Size 40px Screen Se…" at bounding box center [493, 131] width 127 height 298
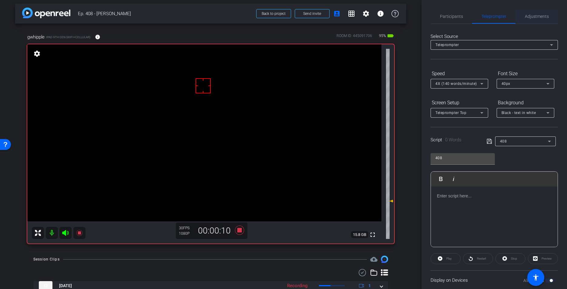
click at [508, 13] on span "Adjustments" at bounding box center [537, 16] width 24 height 15
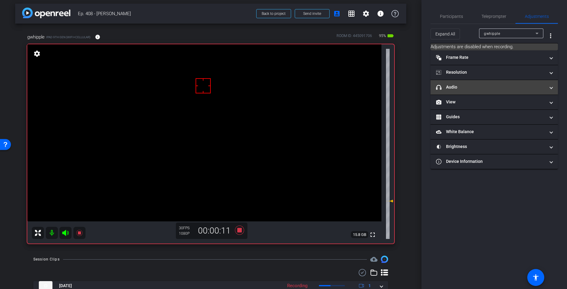
click at [475, 86] on mat-panel-title "headphone icon Audio" at bounding box center [490, 87] width 109 height 6
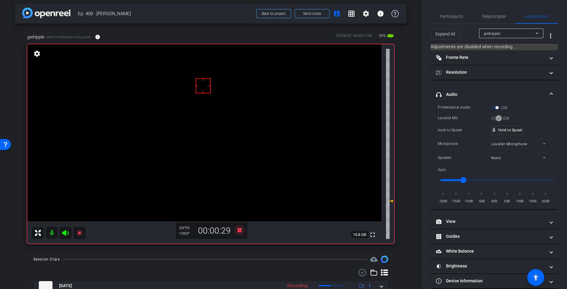
drag, startPoint x: 177, startPoint y: 261, endPoint x: 208, endPoint y: 252, distance: 31.5
click at [176, 261] on div "Session Clips cloud_upload" at bounding box center [210, 258] width 355 height 7
click at [239, 229] on icon at bounding box center [239, 229] width 9 height 9
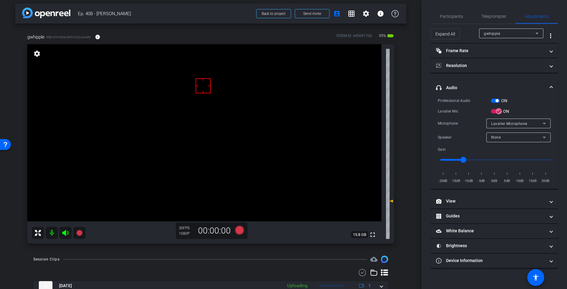
scroll to position [148, 0]
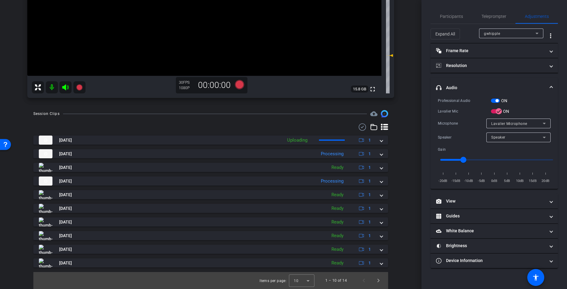
click at [219, 119] on div "Session Clips cloud_upload Oct 14, 2025 Uploading 1 Oct 14, 2025 Processing 1 O…" at bounding box center [210, 199] width 391 height 179
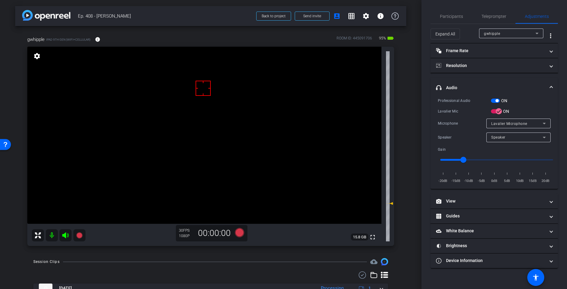
scroll to position [0, 0]
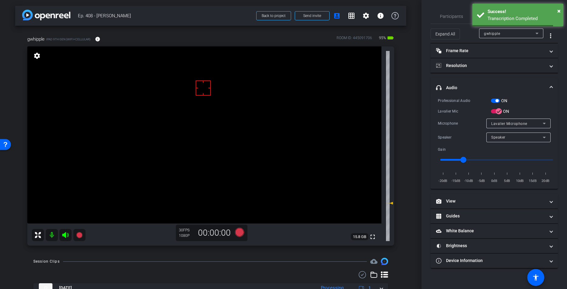
click at [409, 169] on div "arrow_back Ep. 408 - George Back to project Send invite account_box grid_on set…" at bounding box center [210, 144] width 421 height 289
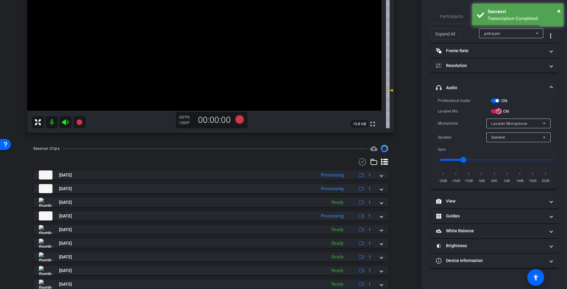
scroll to position [148, 0]
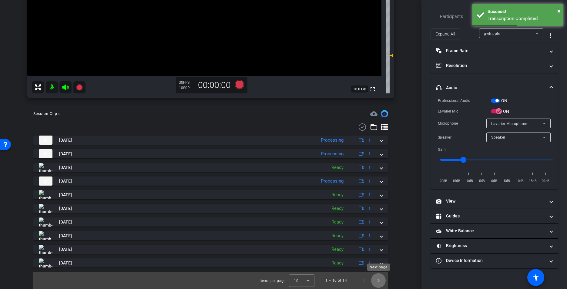
click at [380, 278] on span "Next page" at bounding box center [378, 280] width 15 height 15
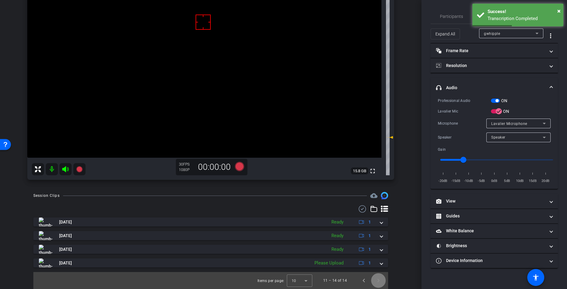
scroll to position [66, 0]
click at [361, 281] on span "Previous page" at bounding box center [363, 280] width 15 height 15
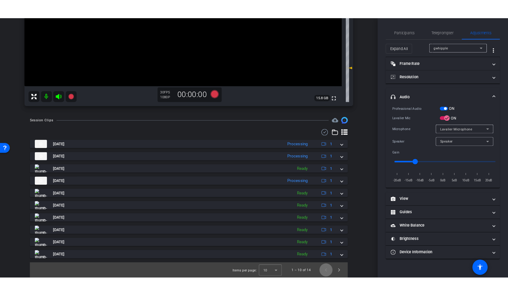
scroll to position [0, 0]
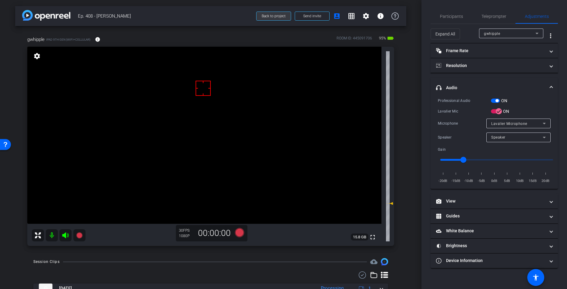
click at [270, 22] on span at bounding box center [273, 16] width 34 height 15
